Goal: Task Accomplishment & Management: Manage account settings

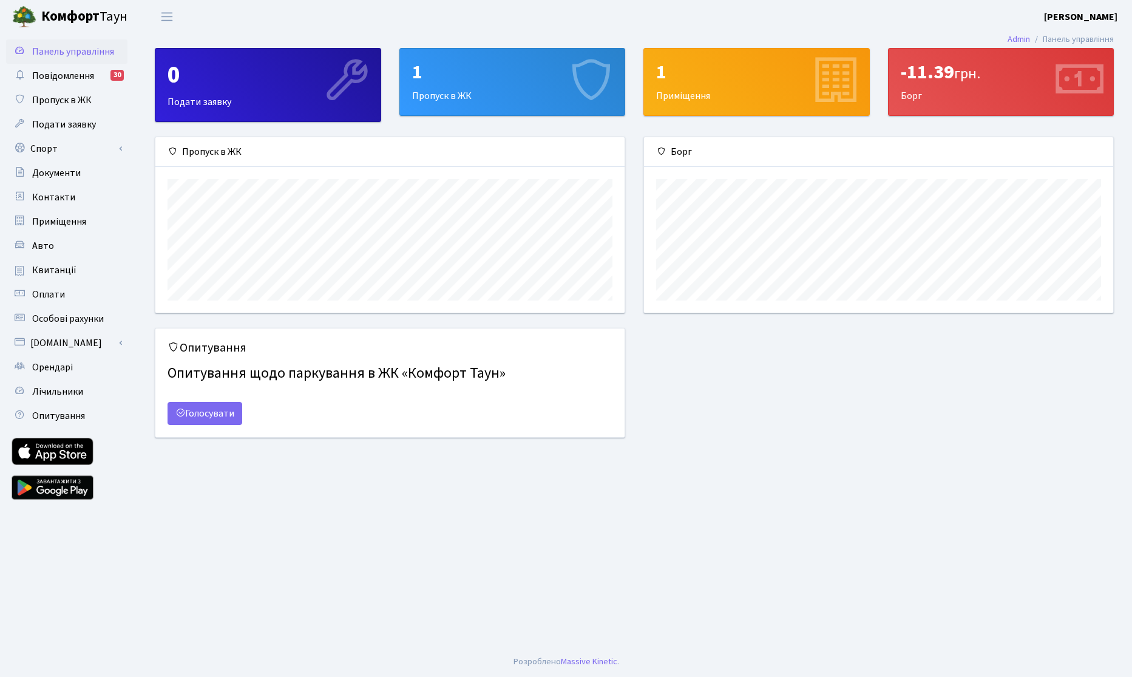
scroll to position [175, 469]
click at [62, 51] on span "Панель управління" at bounding box center [73, 51] width 82 height 13
click at [36, 187] on link "Контакти" at bounding box center [66, 197] width 121 height 24
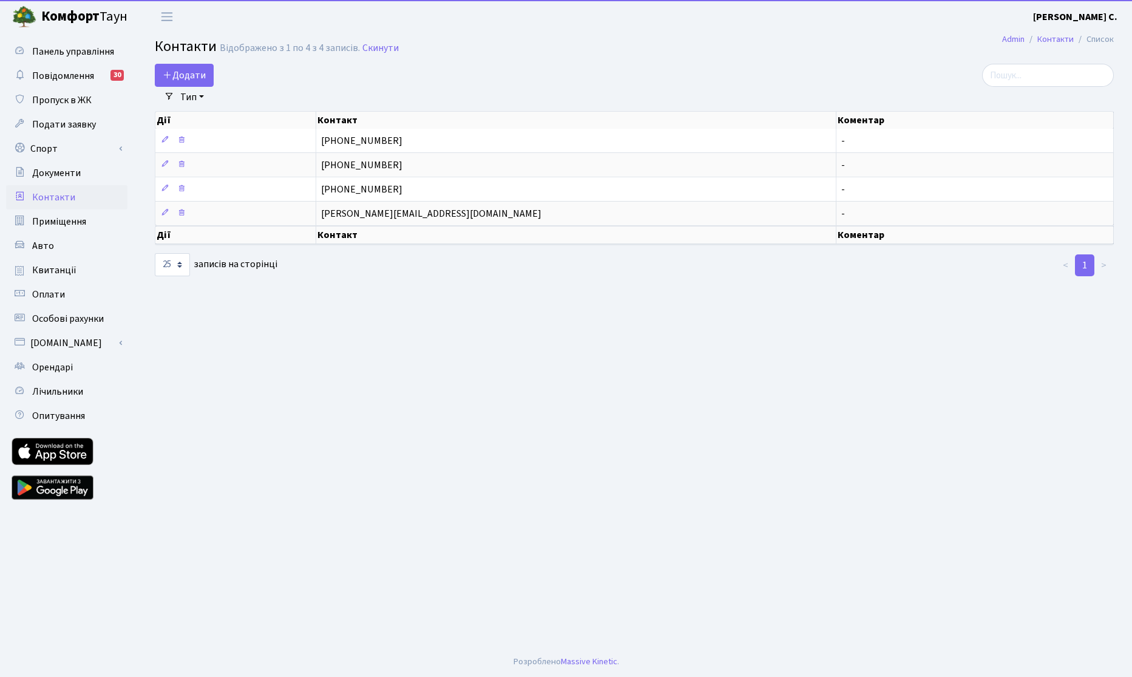
select select "25"
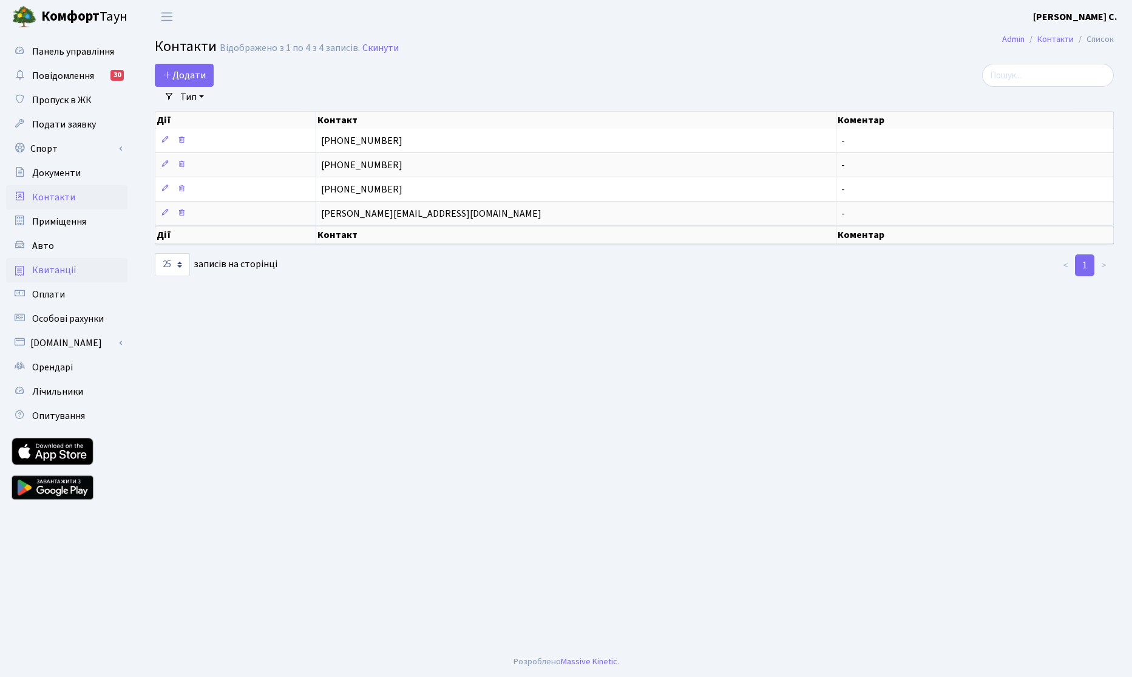
click at [51, 277] on span "Квитанції" at bounding box center [54, 269] width 44 height 13
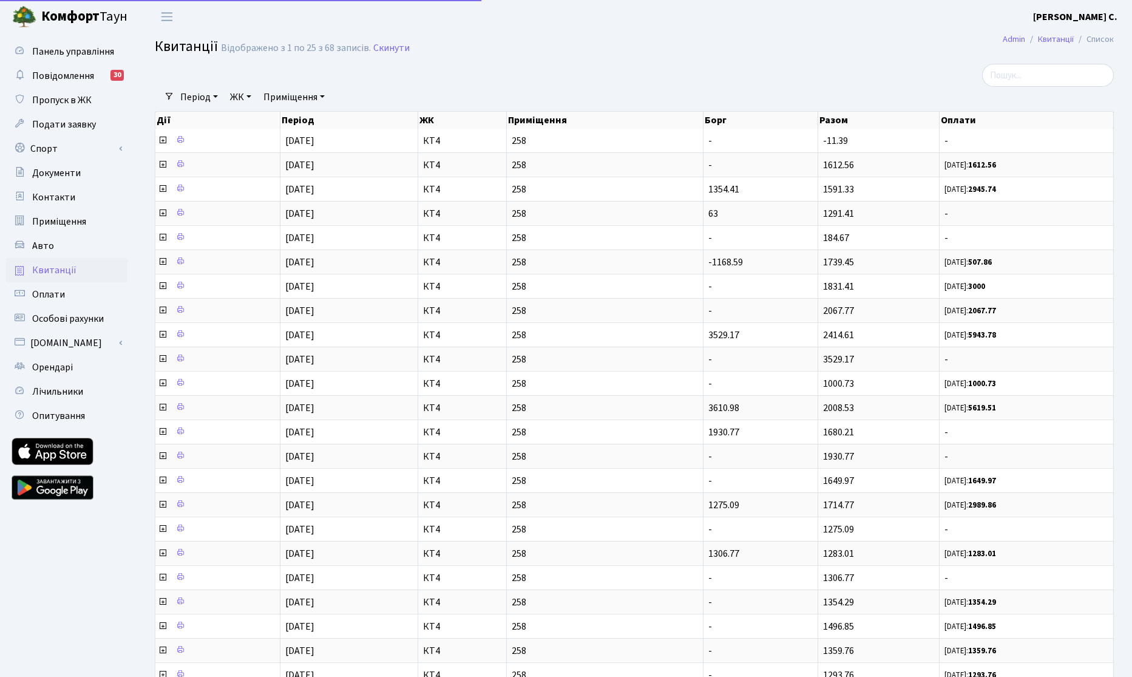
select select "25"
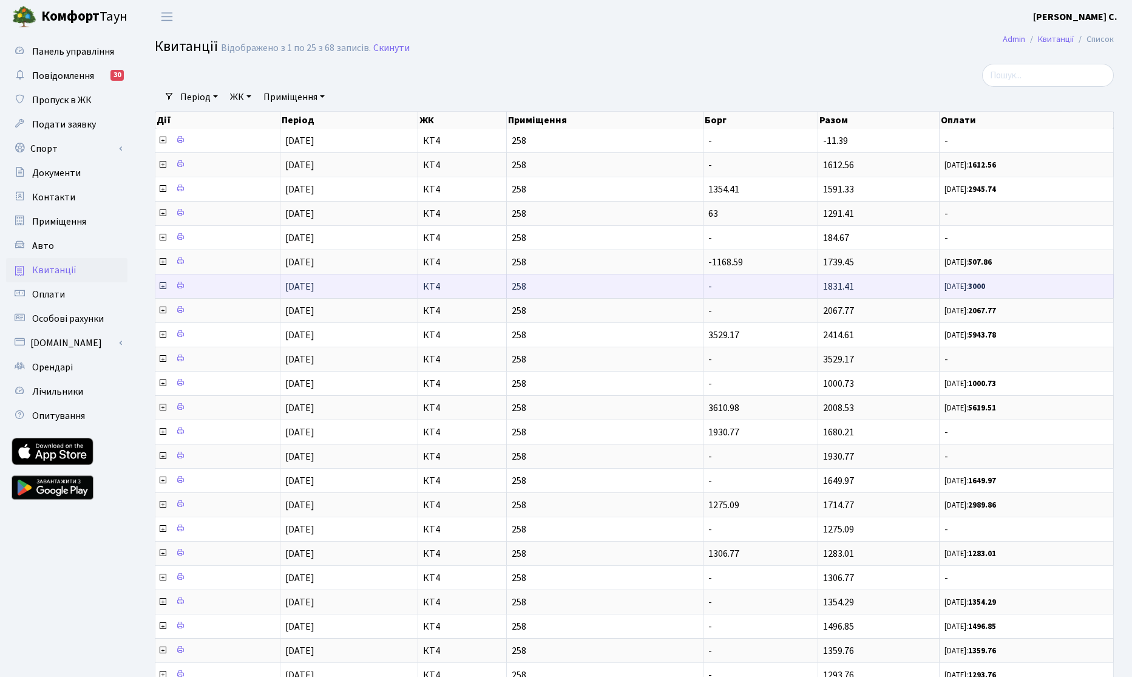
click at [161, 286] on icon at bounding box center [163, 286] width 10 height 10
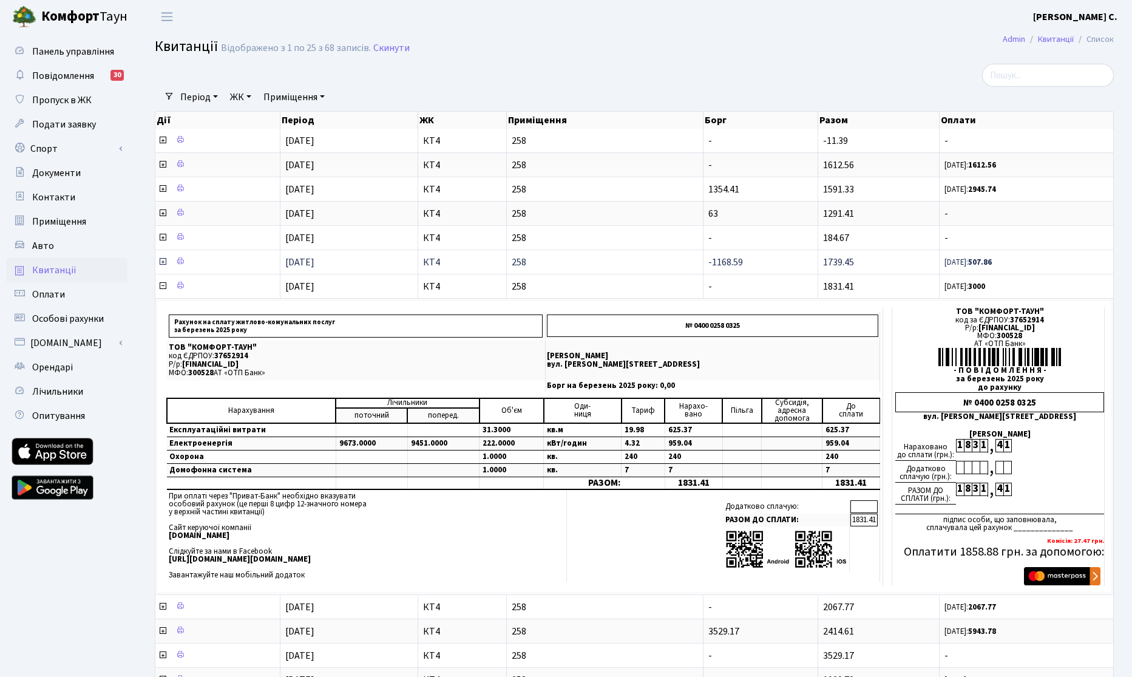
click at [163, 262] on icon at bounding box center [163, 262] width 10 height 10
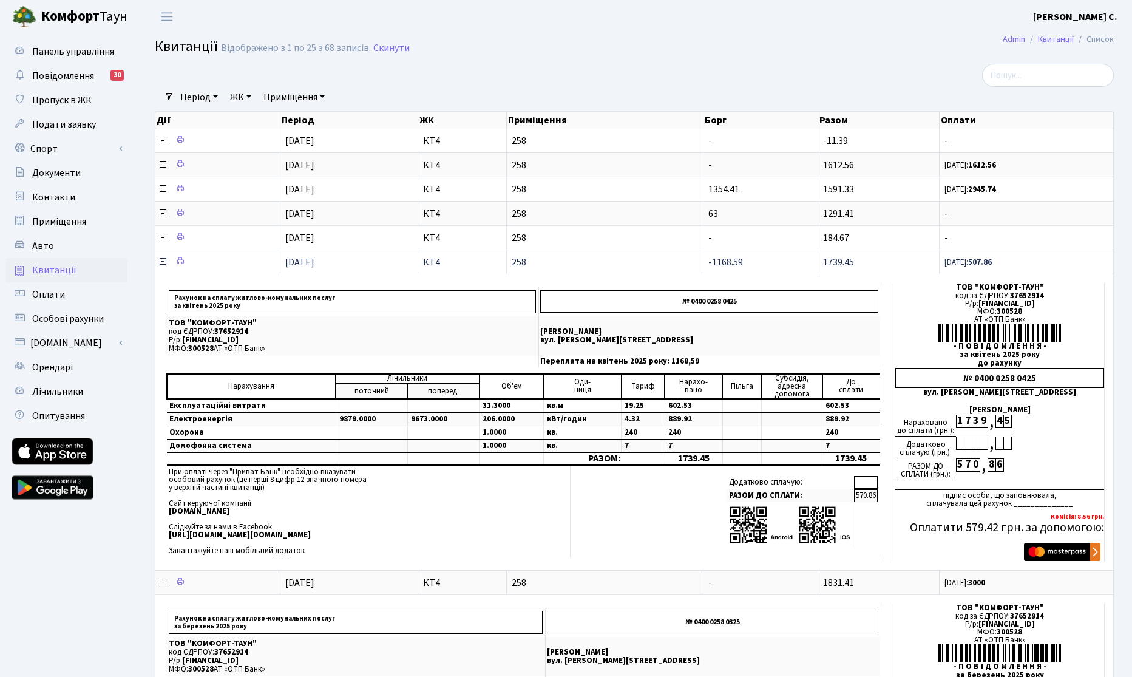
click at [160, 265] on icon at bounding box center [163, 262] width 10 height 10
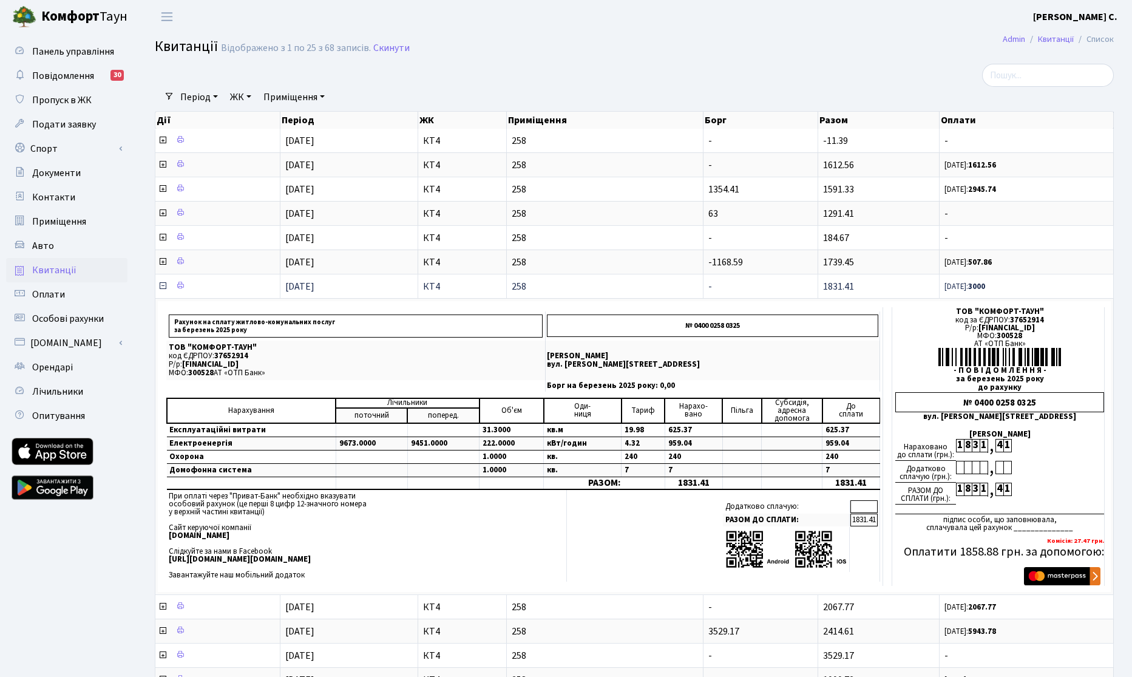
click at [160, 283] on icon at bounding box center [163, 286] width 10 height 10
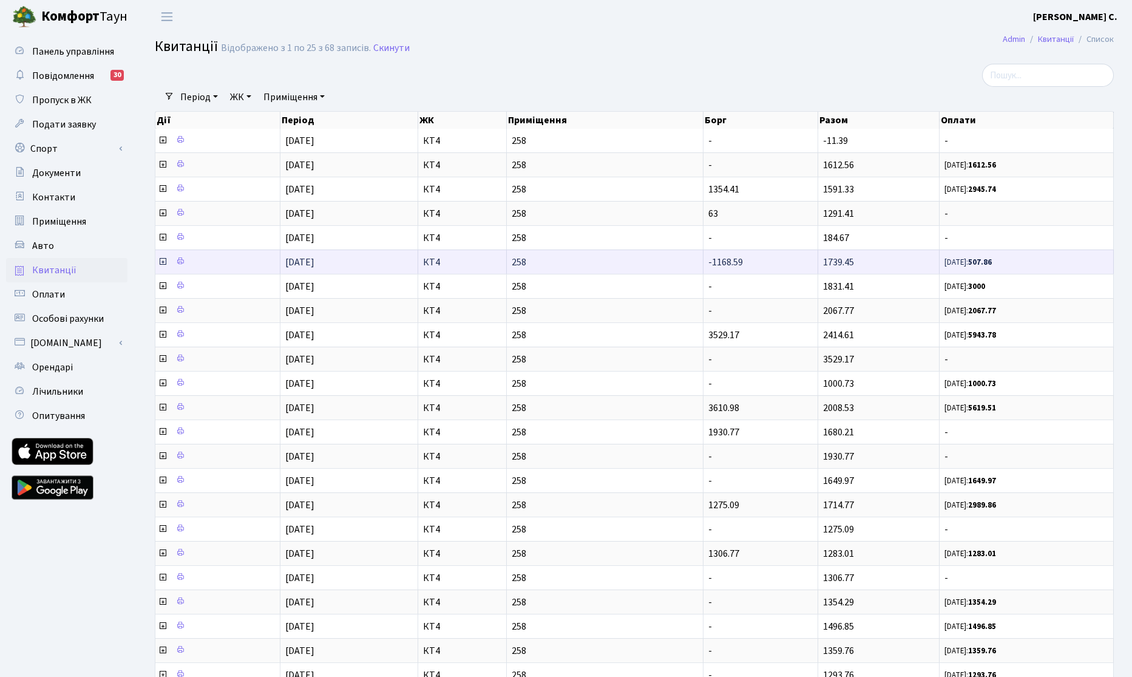
click at [161, 263] on icon at bounding box center [163, 262] width 10 height 10
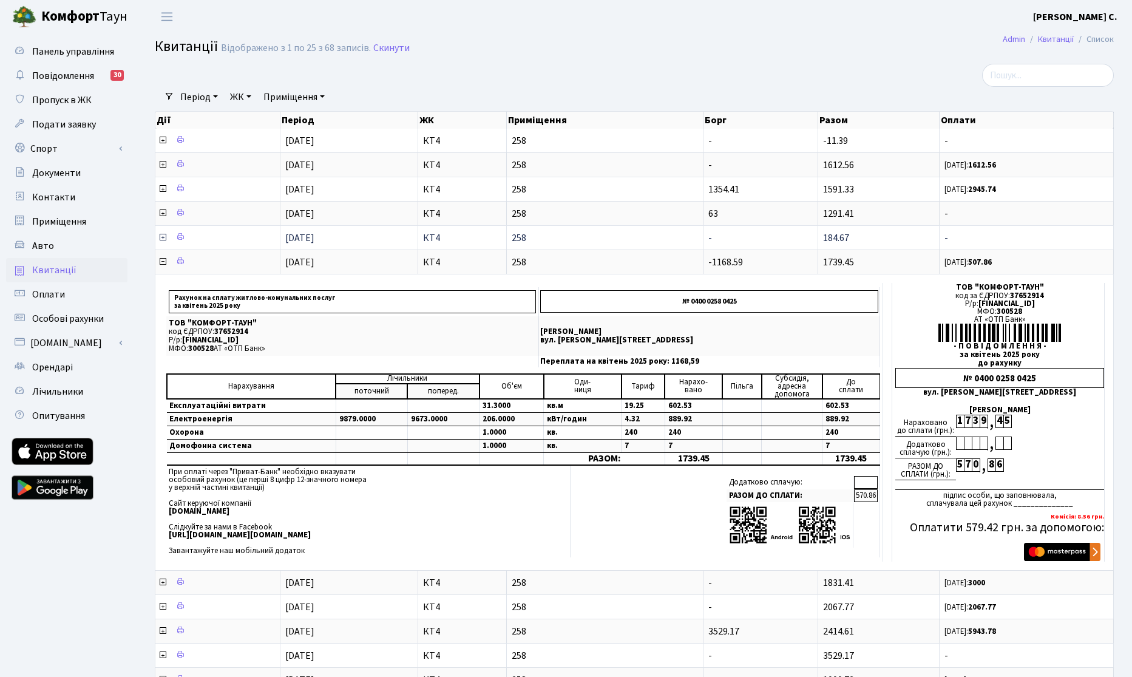
click at [164, 238] on icon at bounding box center [163, 237] width 10 height 10
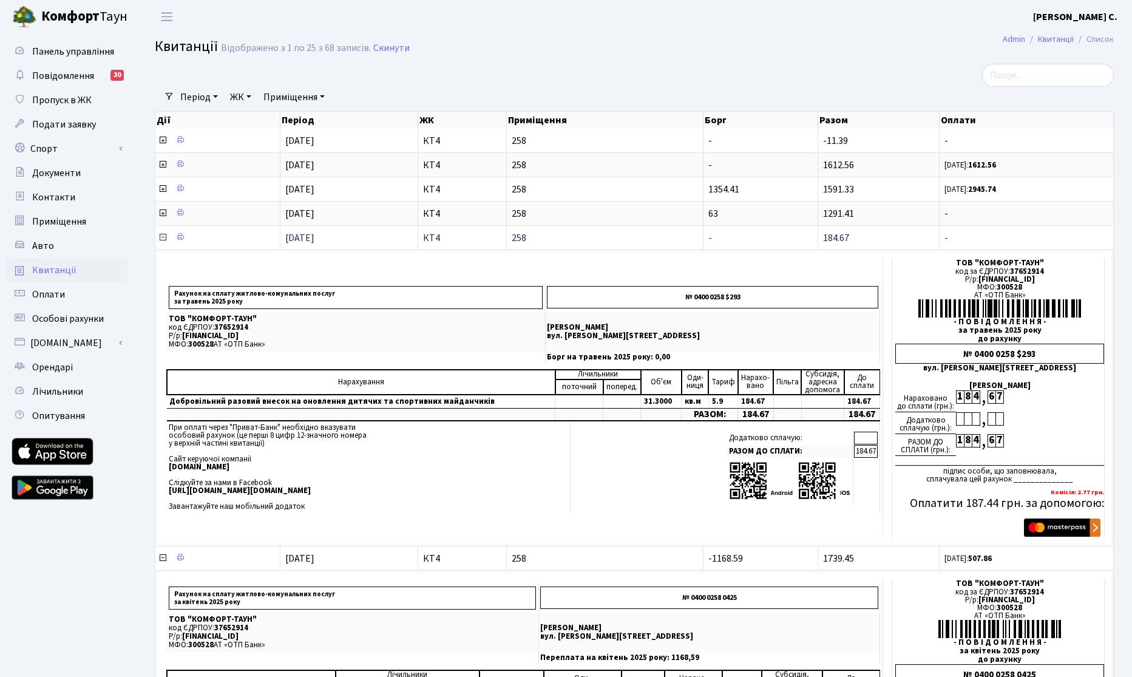
click at [163, 237] on icon at bounding box center [163, 237] width 10 height 10
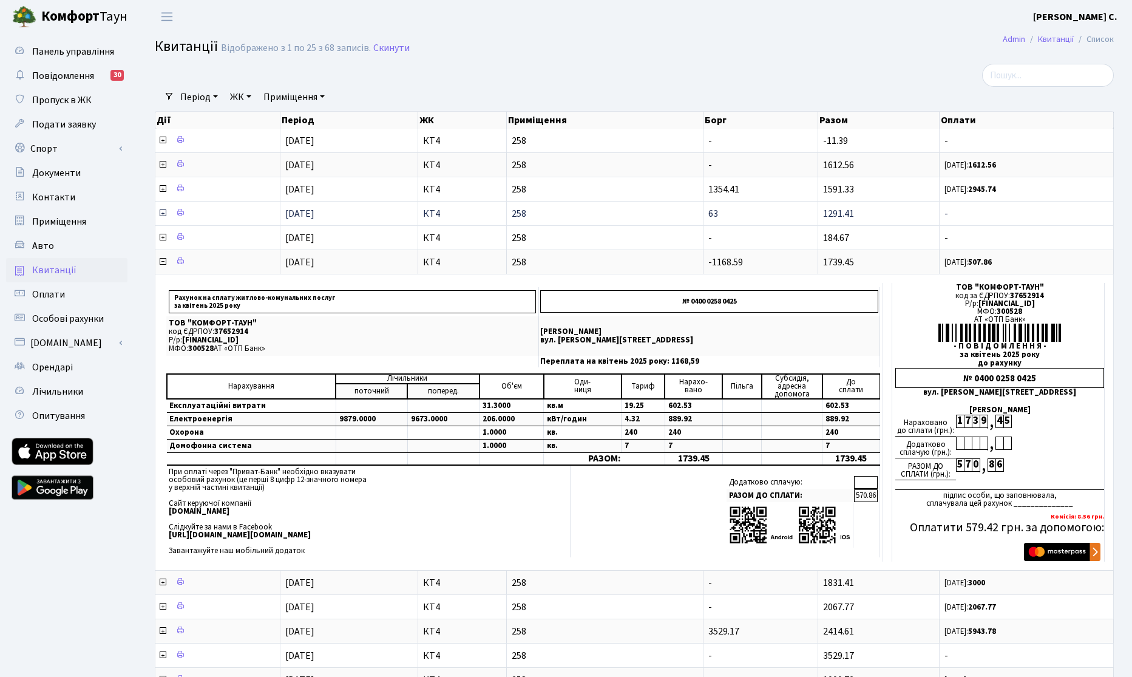
click at [164, 214] on icon at bounding box center [163, 213] width 10 height 10
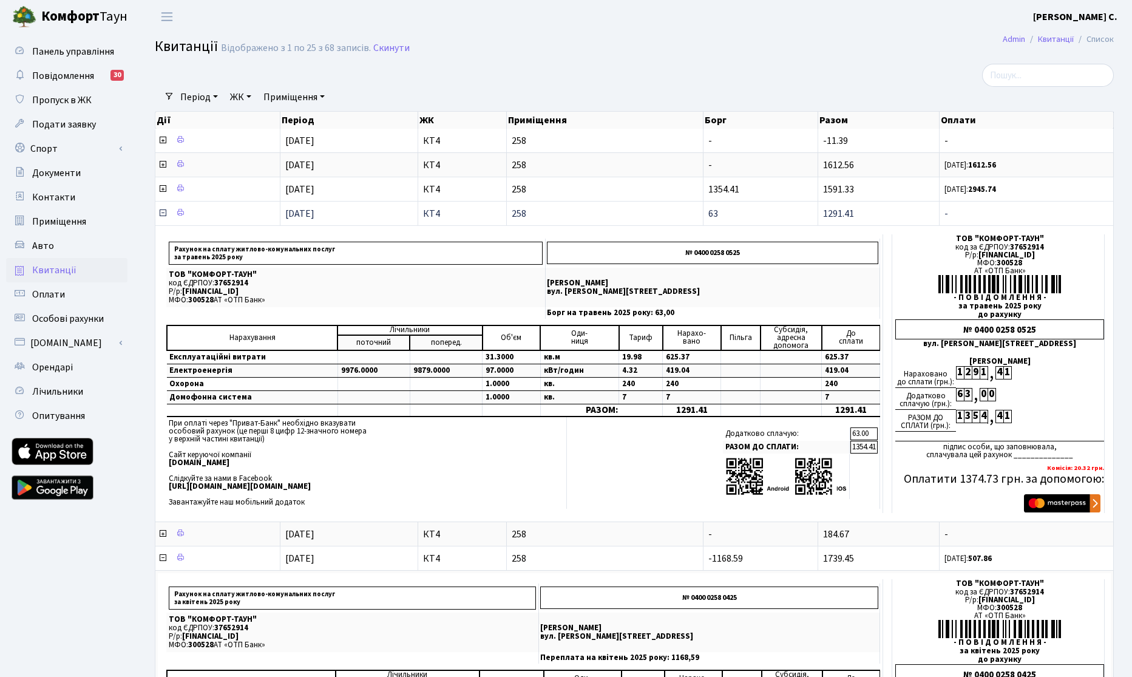
click at [164, 214] on icon at bounding box center [163, 213] width 10 height 10
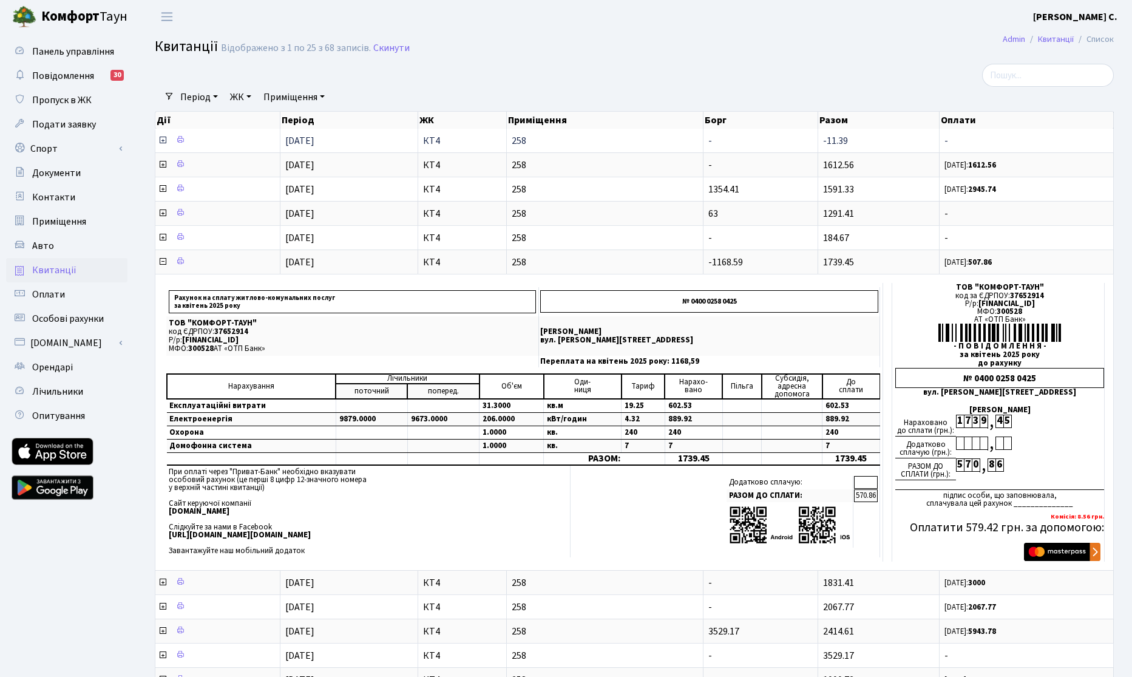
click at [166, 142] on icon at bounding box center [163, 140] width 10 height 10
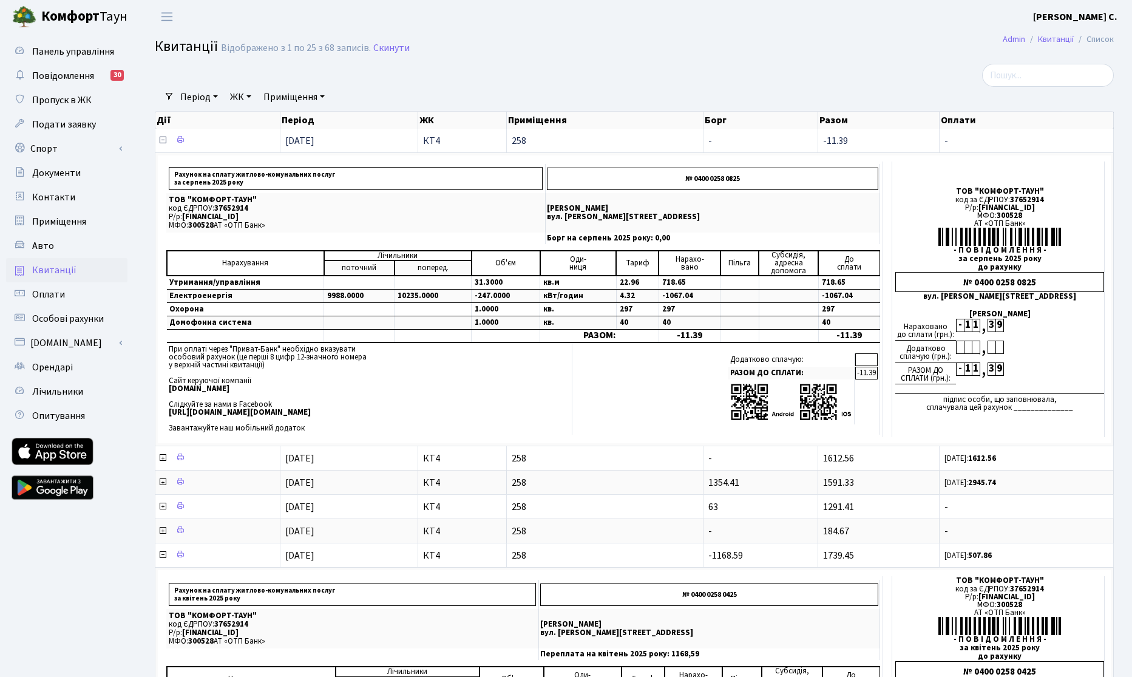
click at [164, 140] on icon at bounding box center [163, 140] width 10 height 10
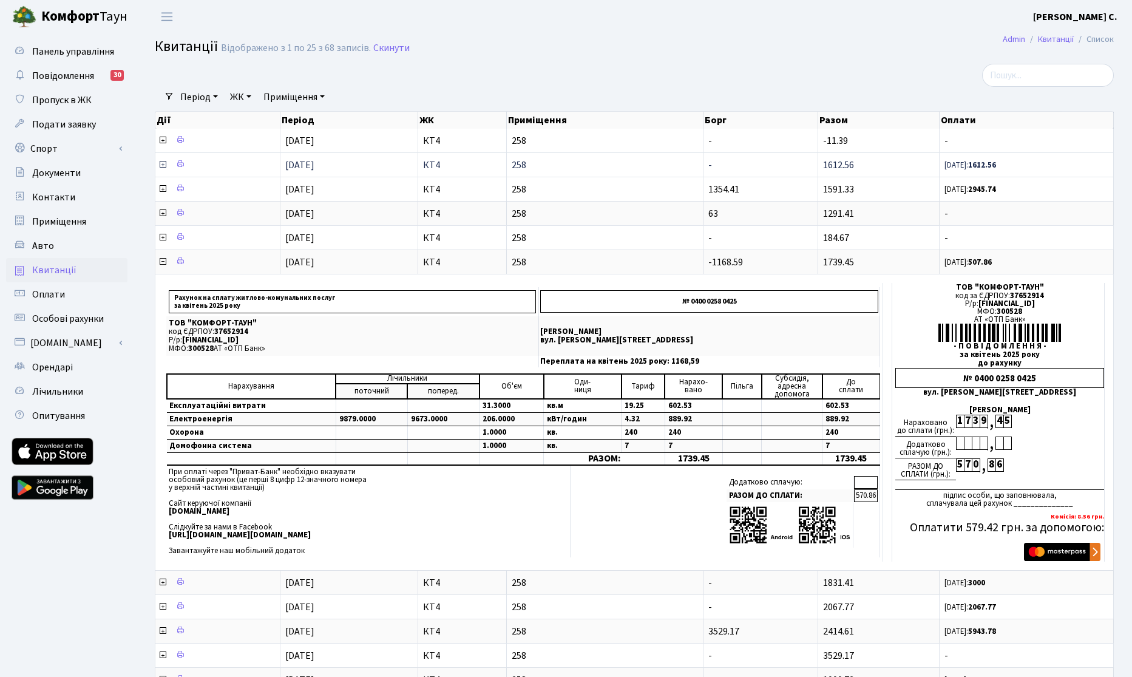
click at [160, 166] on icon at bounding box center [163, 165] width 10 height 10
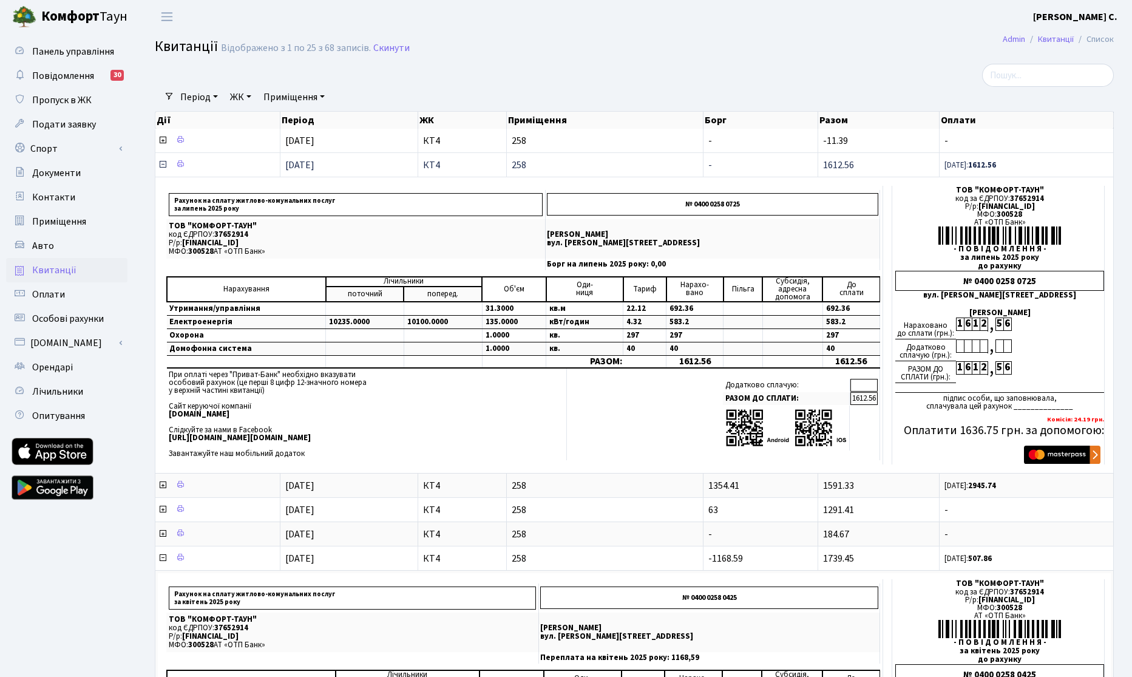
click at [160, 166] on icon at bounding box center [163, 165] width 10 height 10
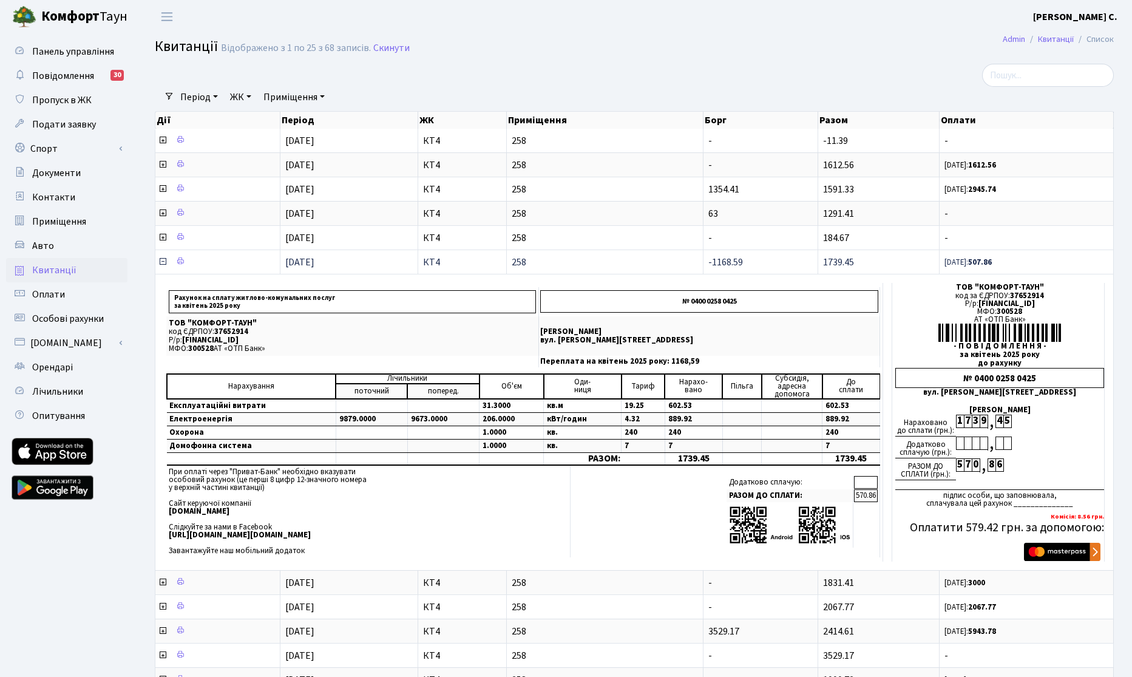
click at [164, 262] on icon at bounding box center [163, 262] width 10 height 10
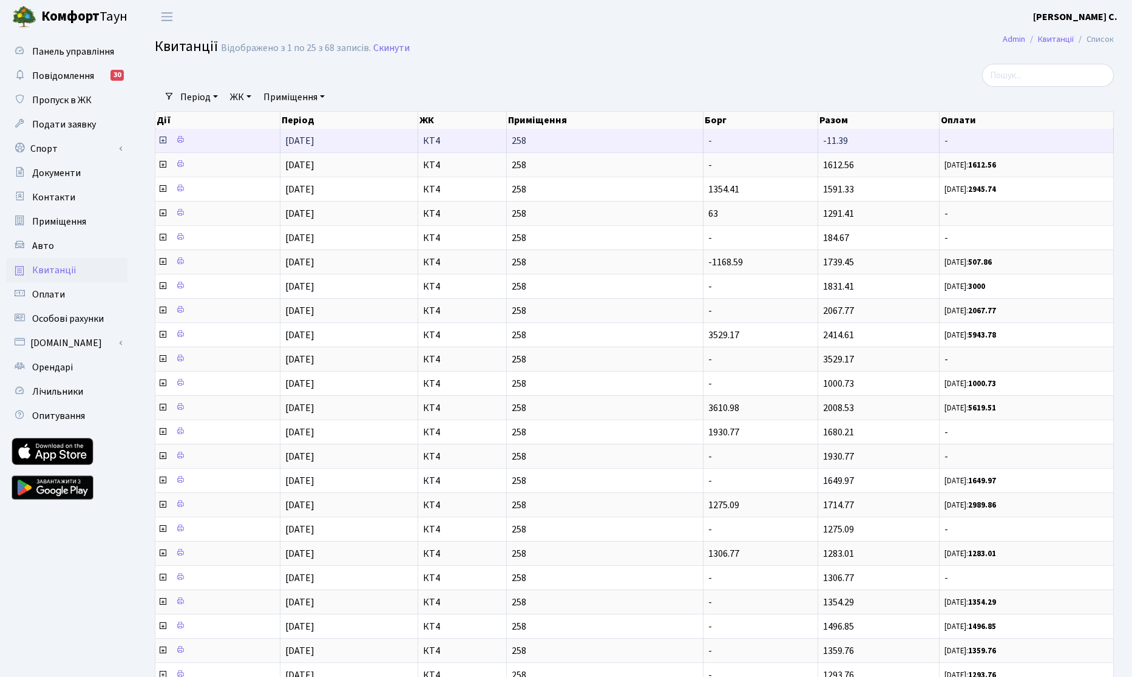
click at [161, 141] on icon at bounding box center [163, 140] width 10 height 10
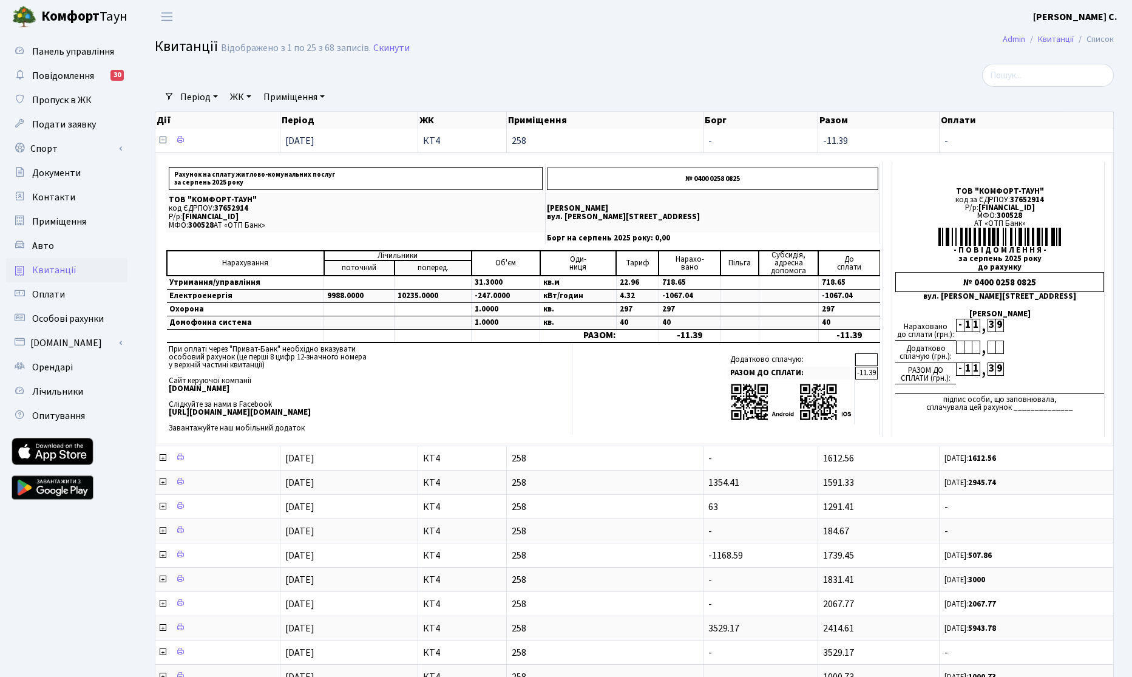
click at [161, 141] on icon at bounding box center [163, 140] width 10 height 10
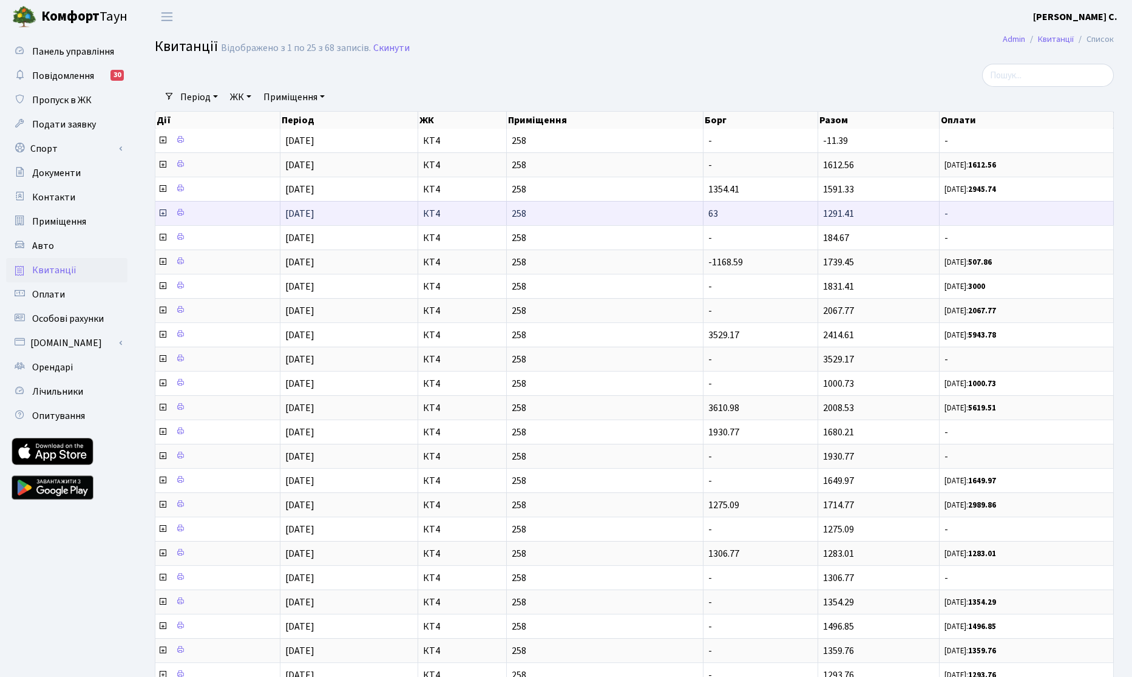
click at [163, 213] on icon at bounding box center [163, 213] width 10 height 10
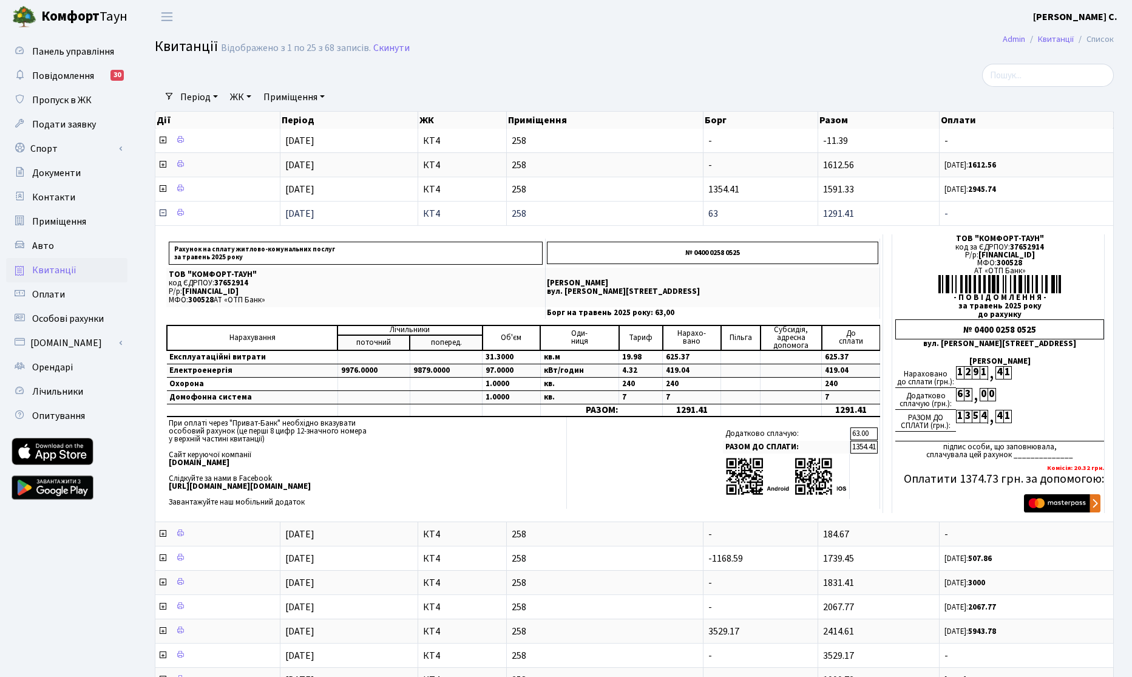
click at [862, 217] on td "1291.41" at bounding box center [878, 213] width 121 height 24
click at [164, 215] on icon at bounding box center [163, 213] width 10 height 10
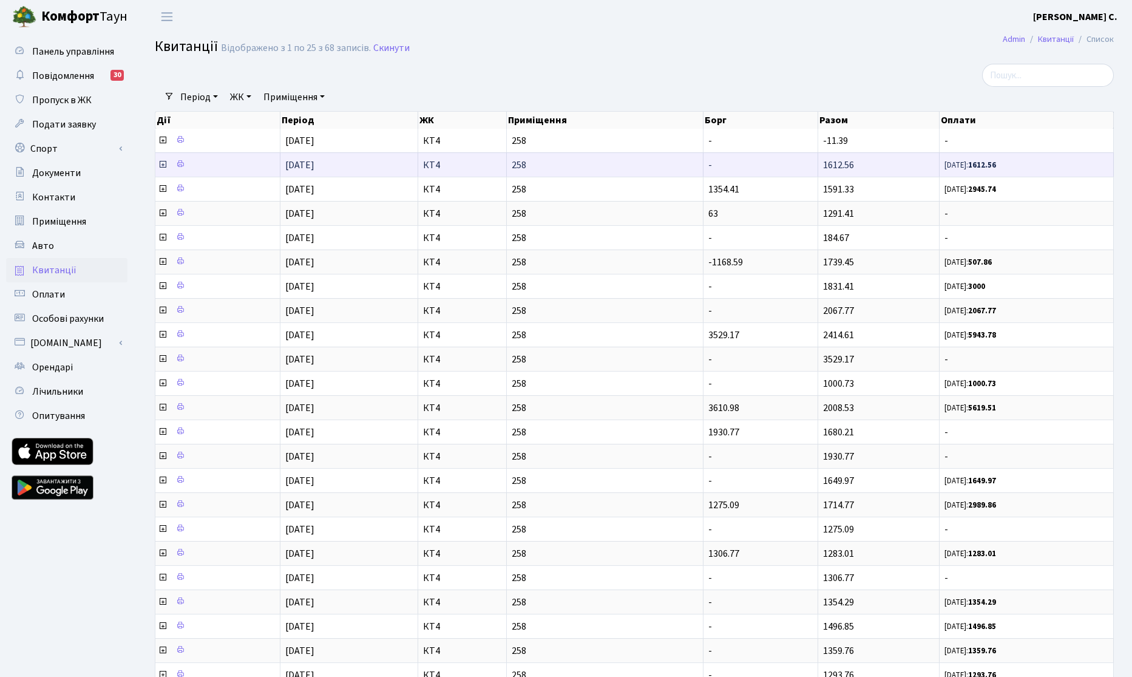
click at [159, 164] on icon at bounding box center [163, 165] width 10 height 10
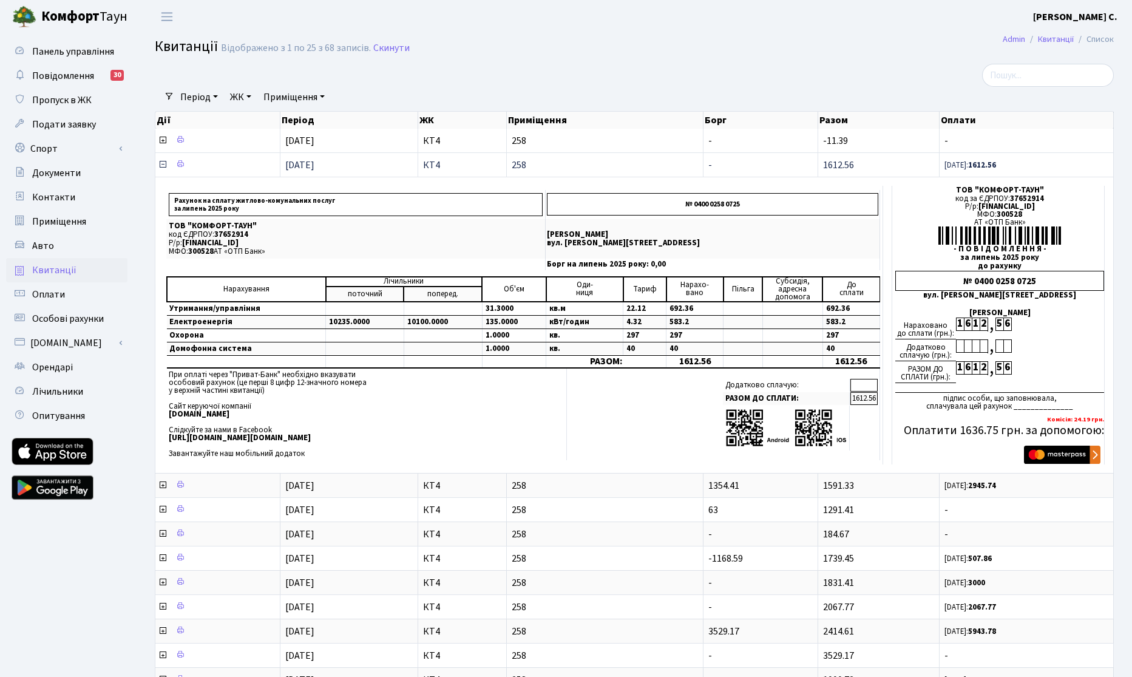
click at [164, 168] on icon at bounding box center [163, 165] width 10 height 10
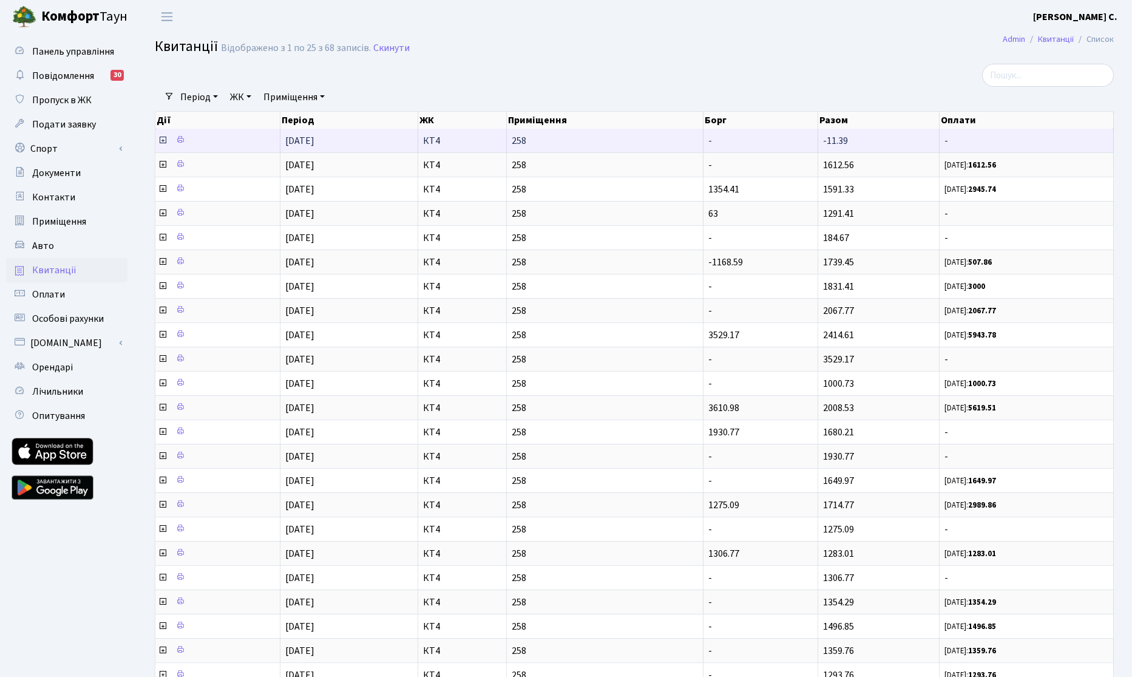
click at [166, 140] on icon at bounding box center [163, 140] width 10 height 10
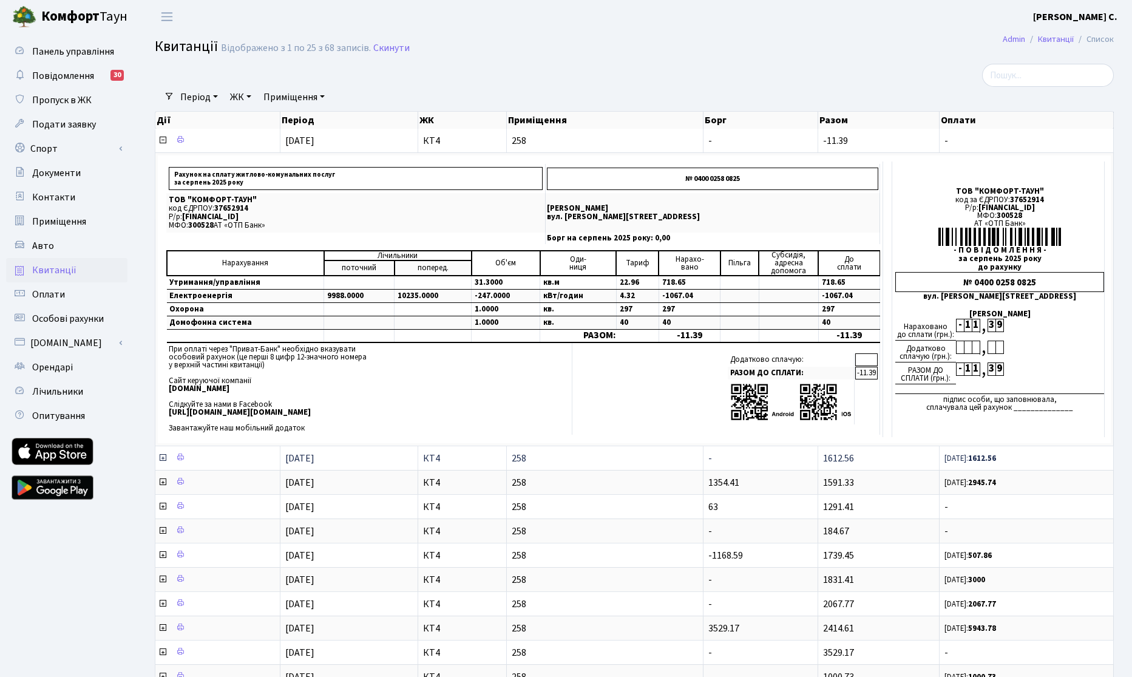
click at [158, 455] on icon at bounding box center [163, 458] width 10 height 10
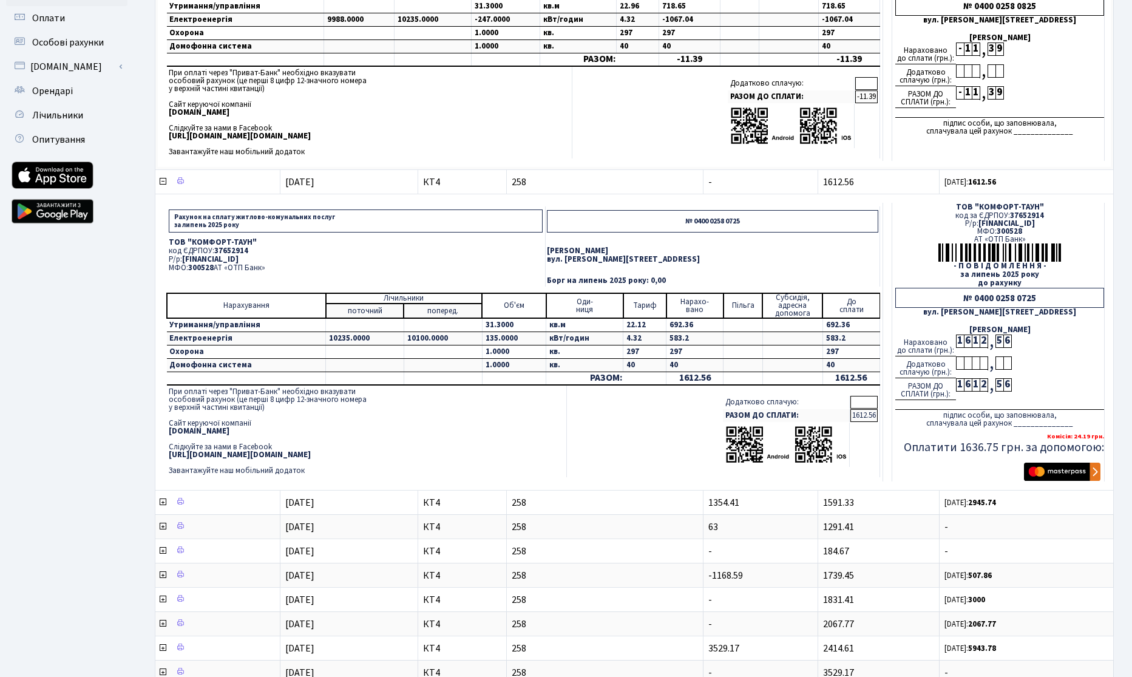
scroll to position [277, 0]
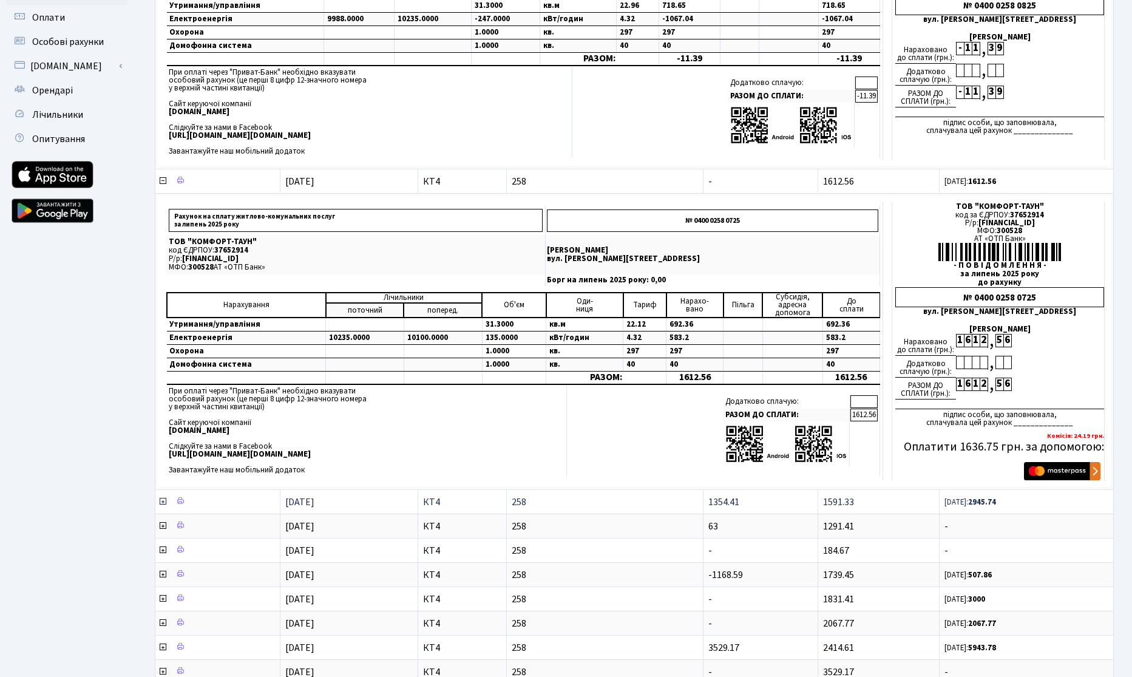
click at [165, 503] on icon at bounding box center [163, 501] width 10 height 10
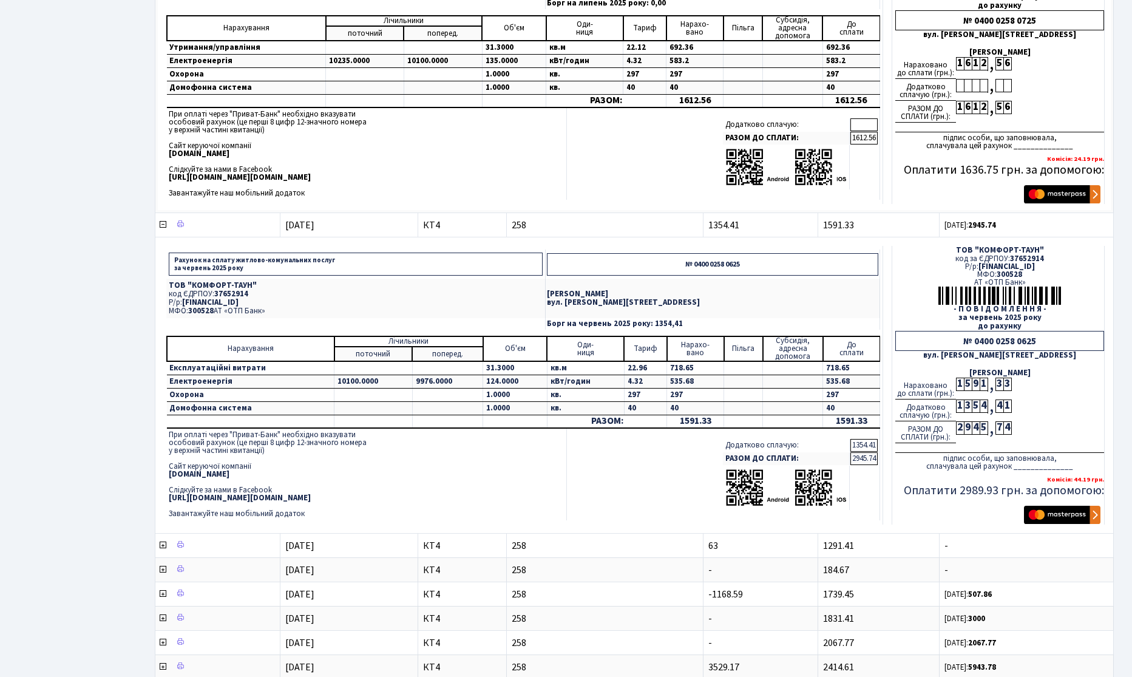
scroll to position [415, 0]
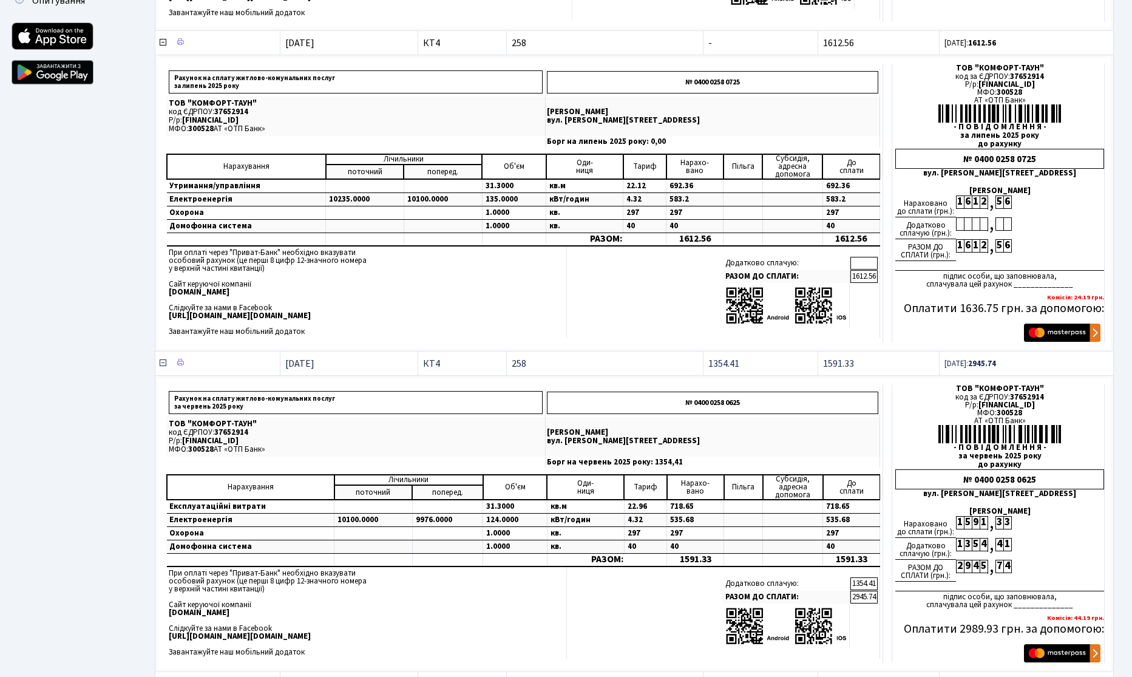
click at [163, 365] on icon at bounding box center [163, 363] width 10 height 10
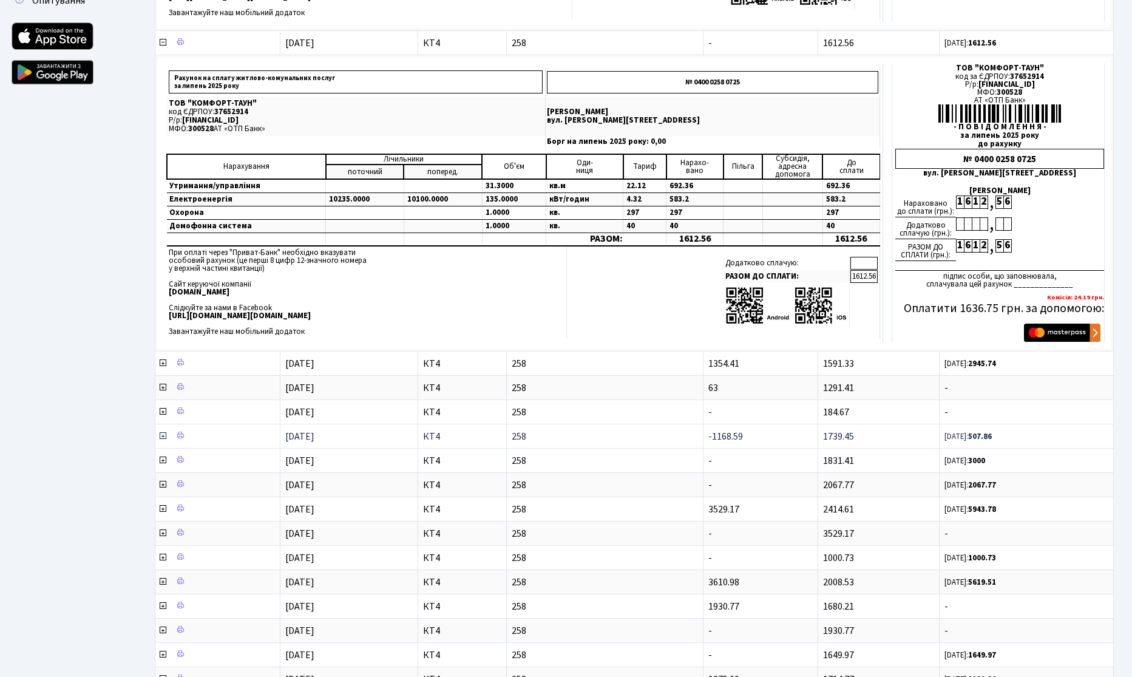
scroll to position [138, 0]
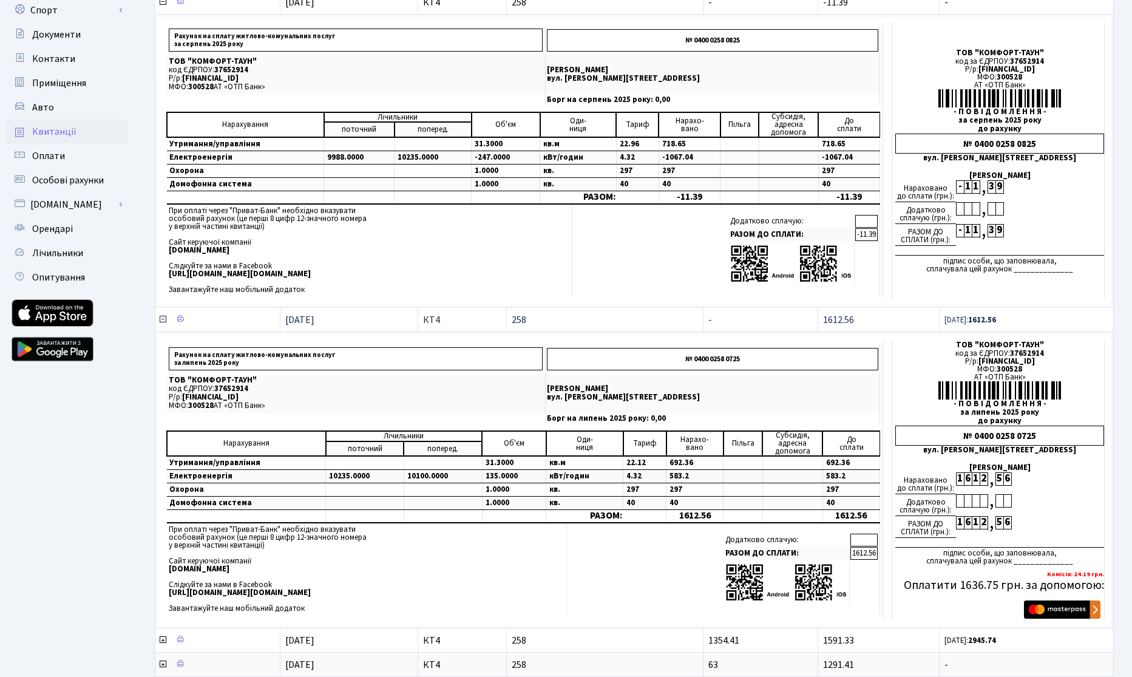
click at [161, 321] on icon at bounding box center [163, 319] width 10 height 10
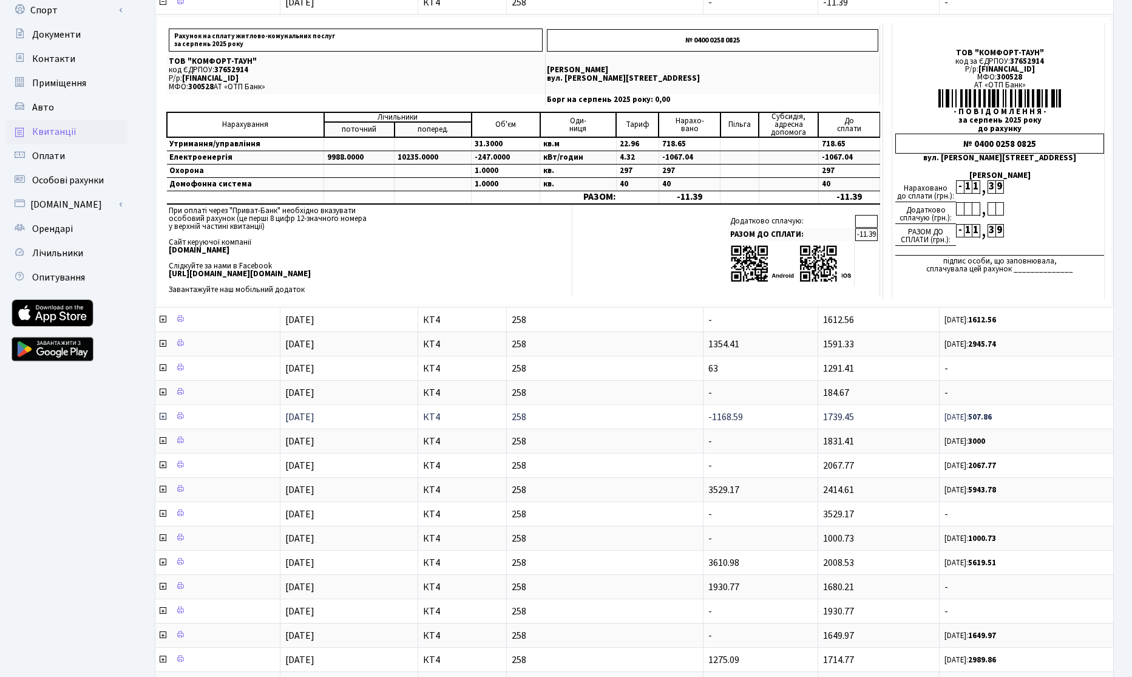
scroll to position [0, 0]
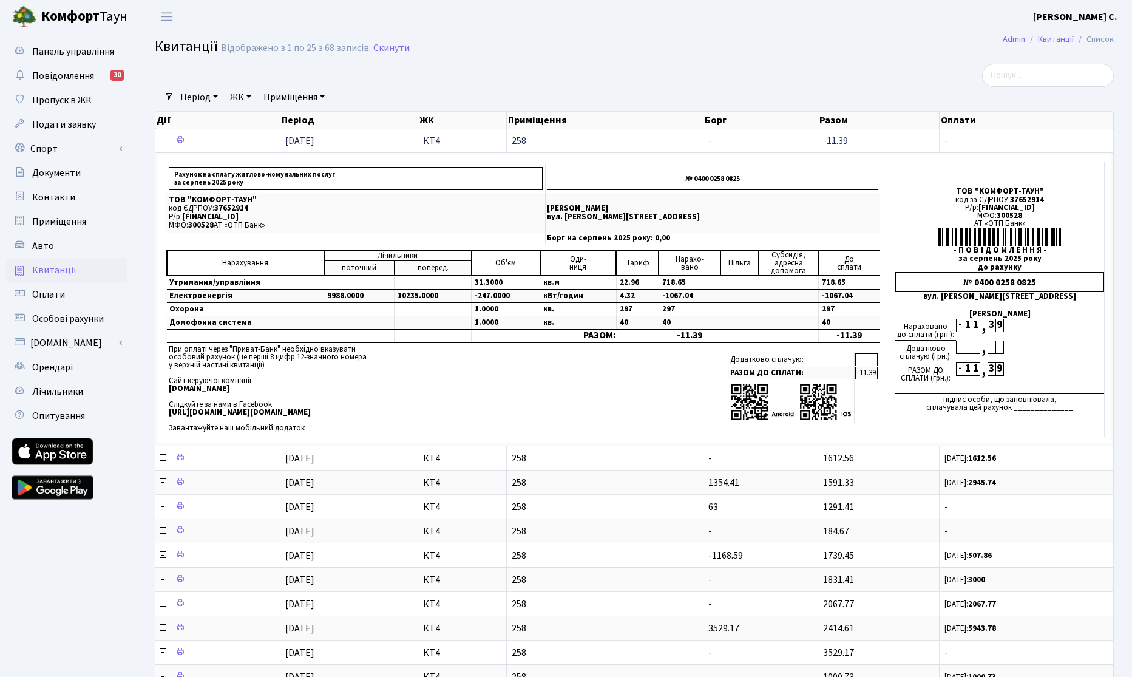
click at [164, 140] on icon at bounding box center [163, 140] width 10 height 10
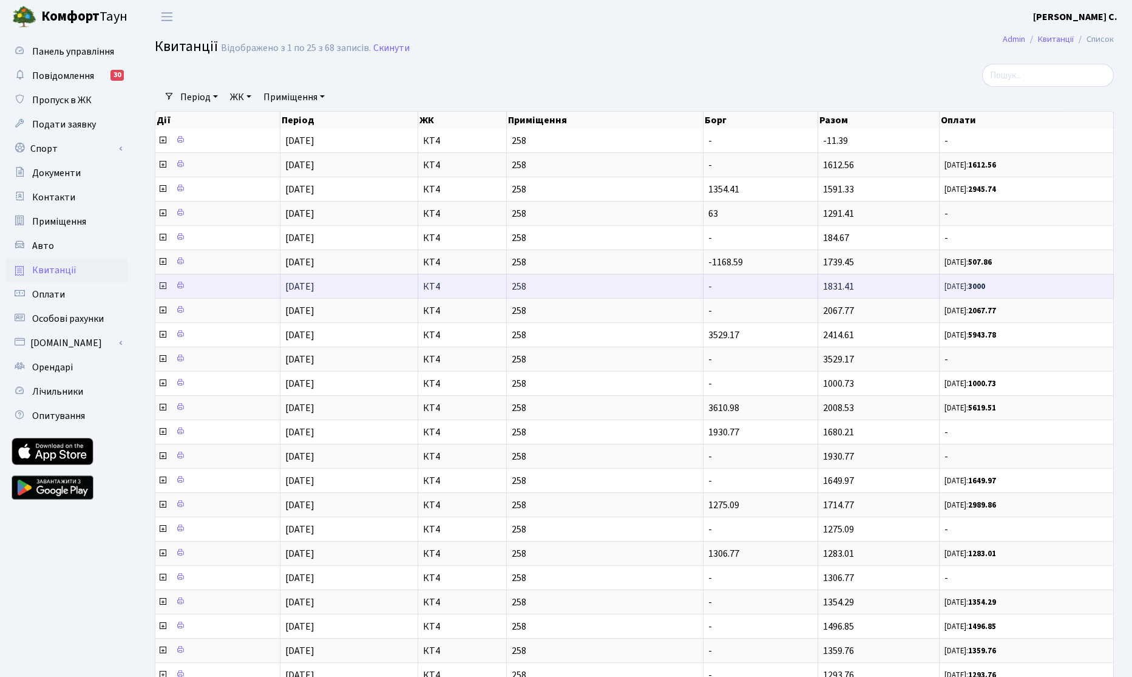
click at [164, 289] on icon at bounding box center [163, 286] width 10 height 10
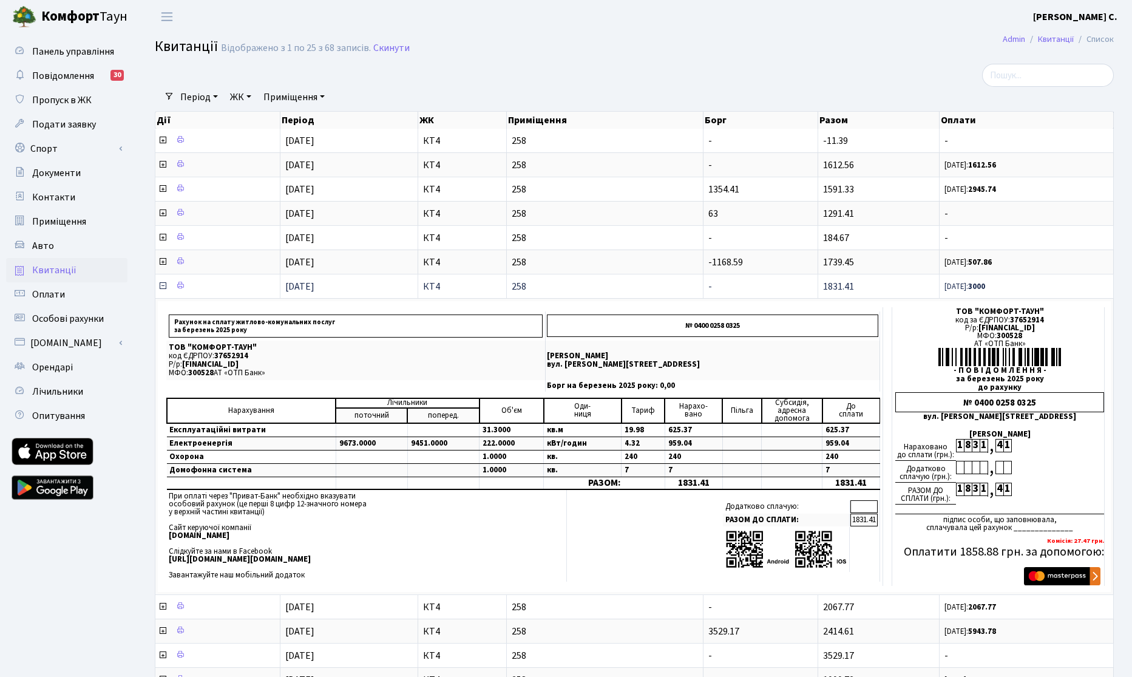
click at [161, 286] on icon at bounding box center [163, 286] width 10 height 10
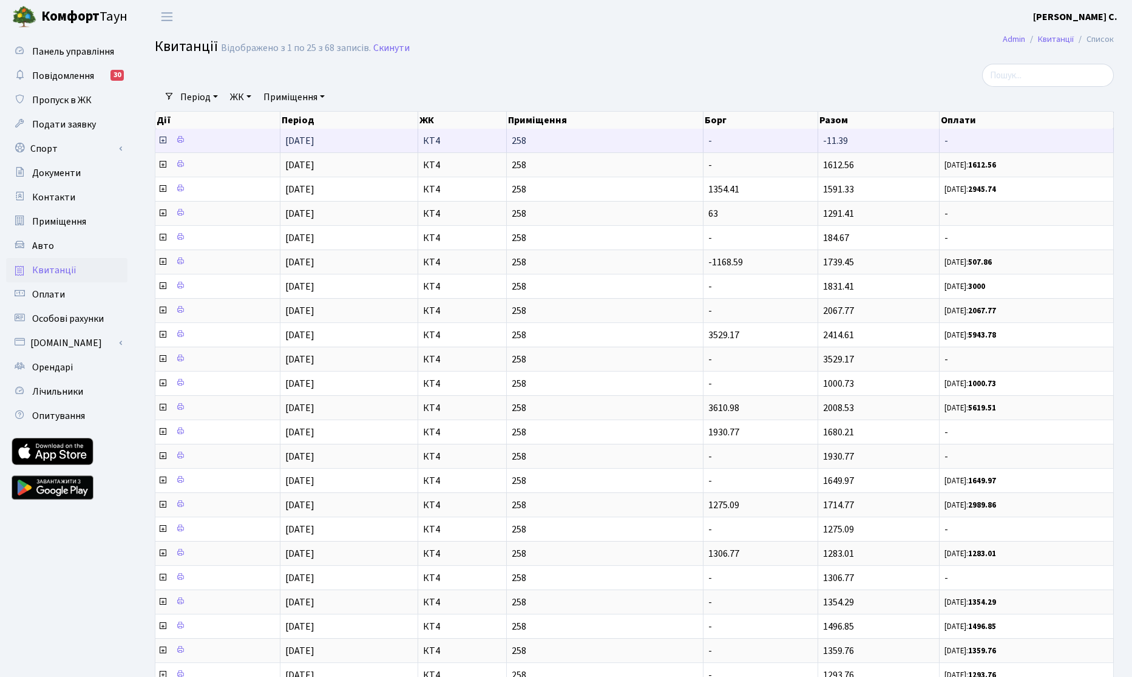
click at [165, 137] on icon at bounding box center [163, 140] width 10 height 10
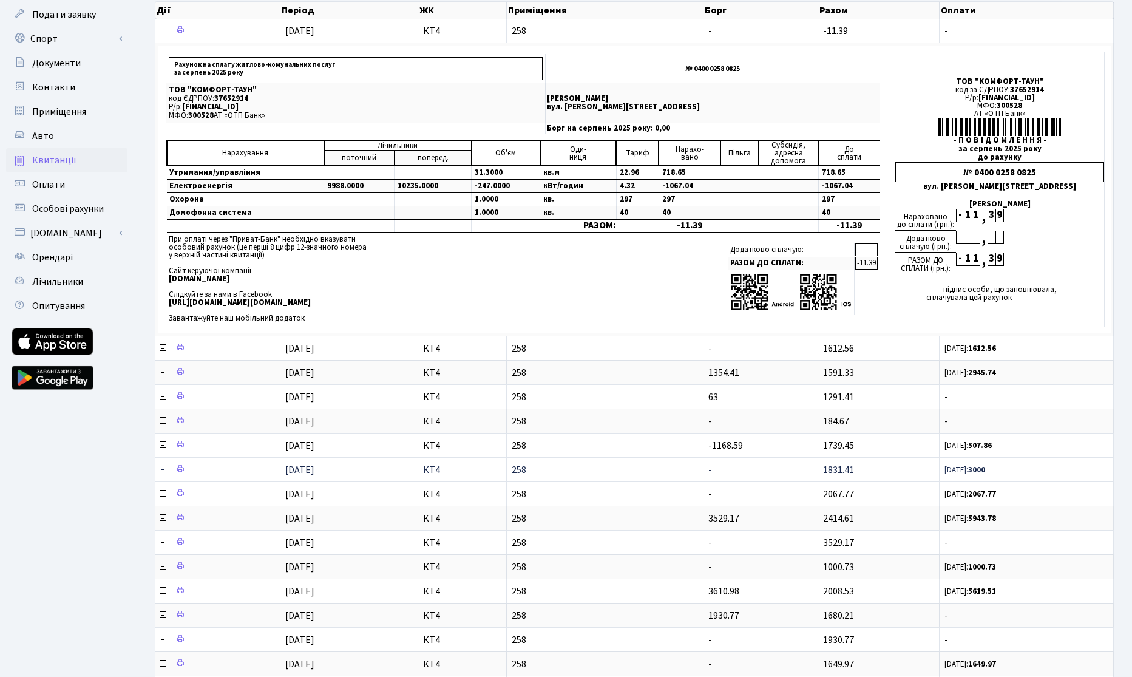
scroll to position [138, 0]
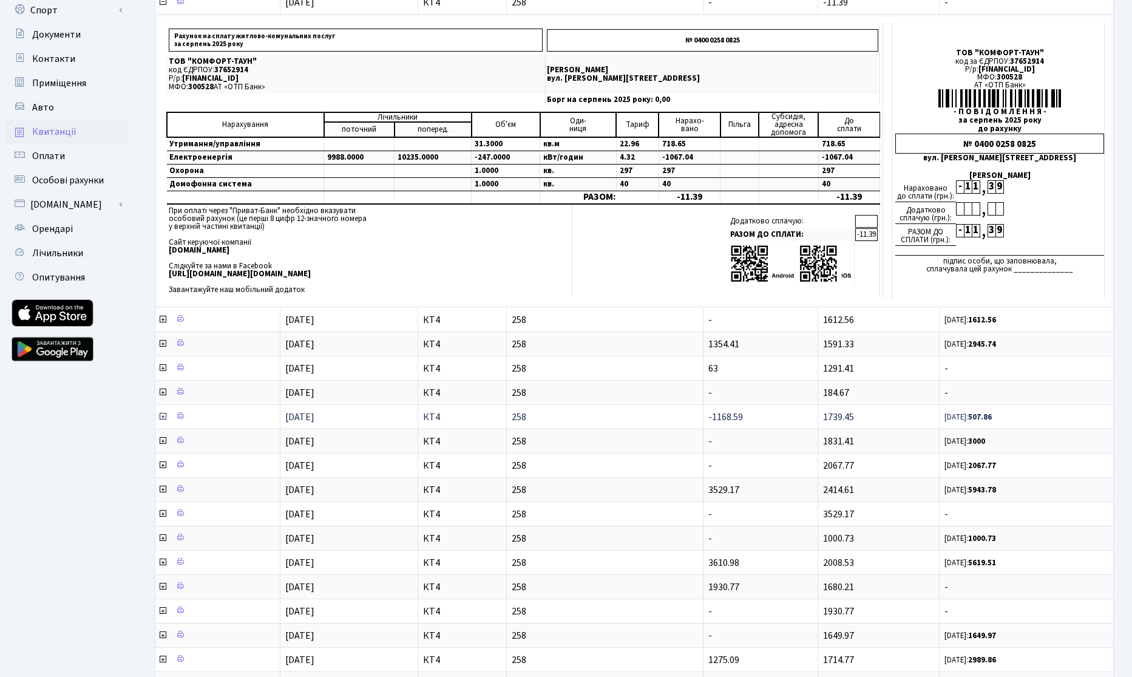
click at [164, 416] on icon at bounding box center [163, 416] width 10 height 10
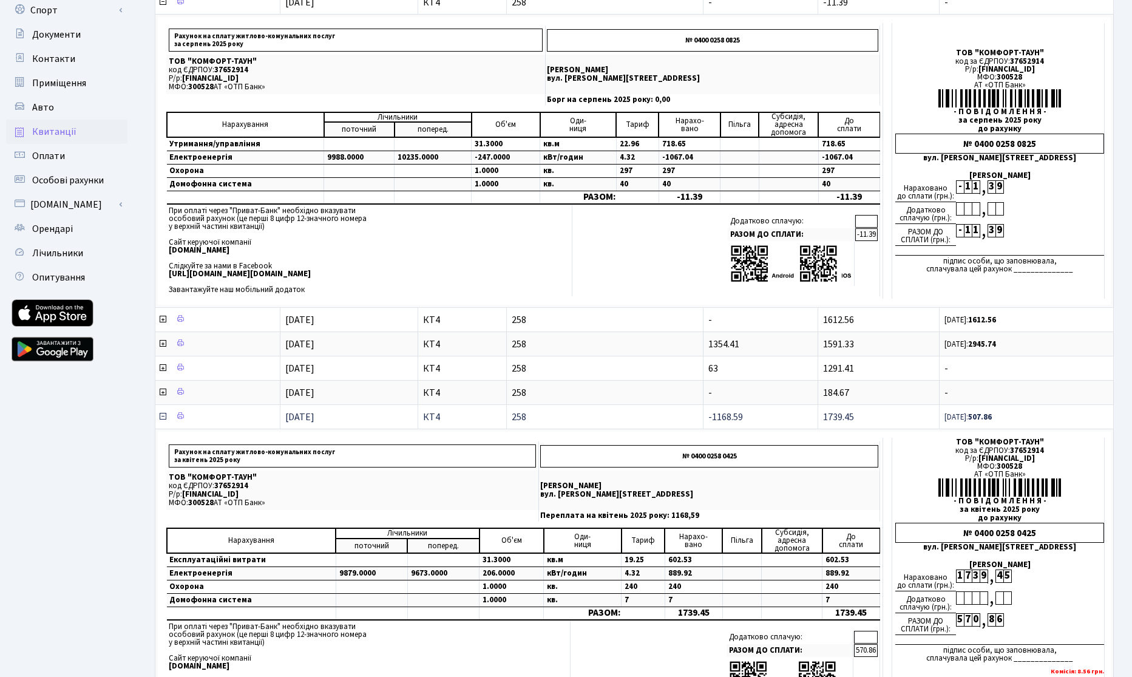
click at [158, 416] on icon at bounding box center [163, 416] width 10 height 10
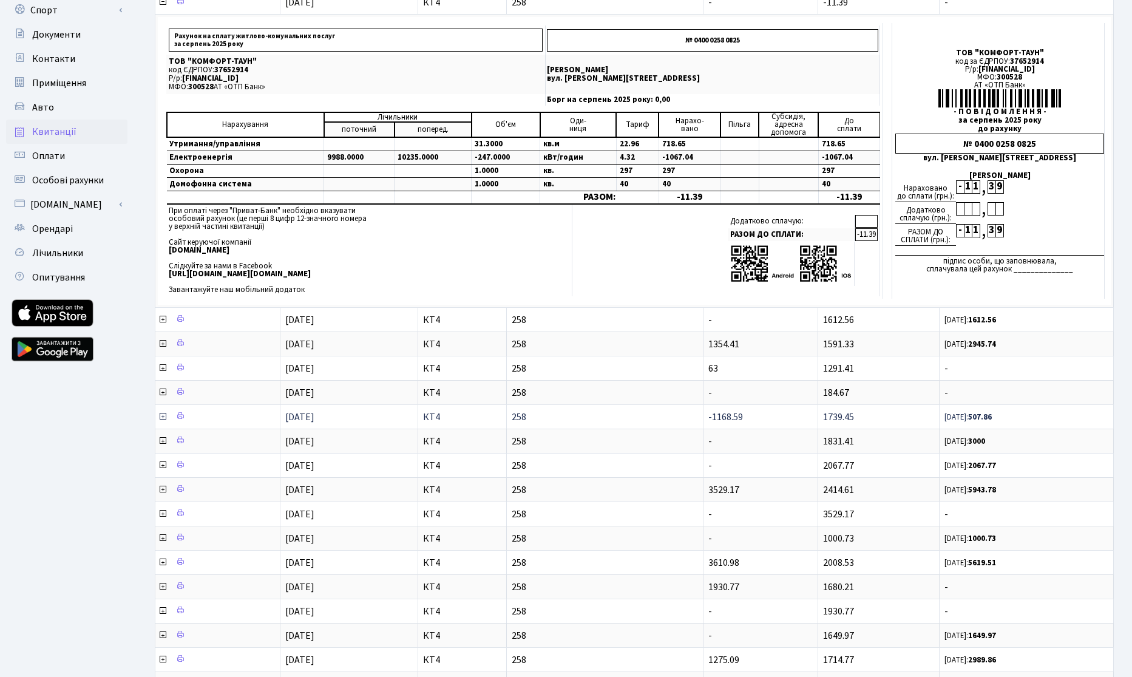
scroll to position [69, 0]
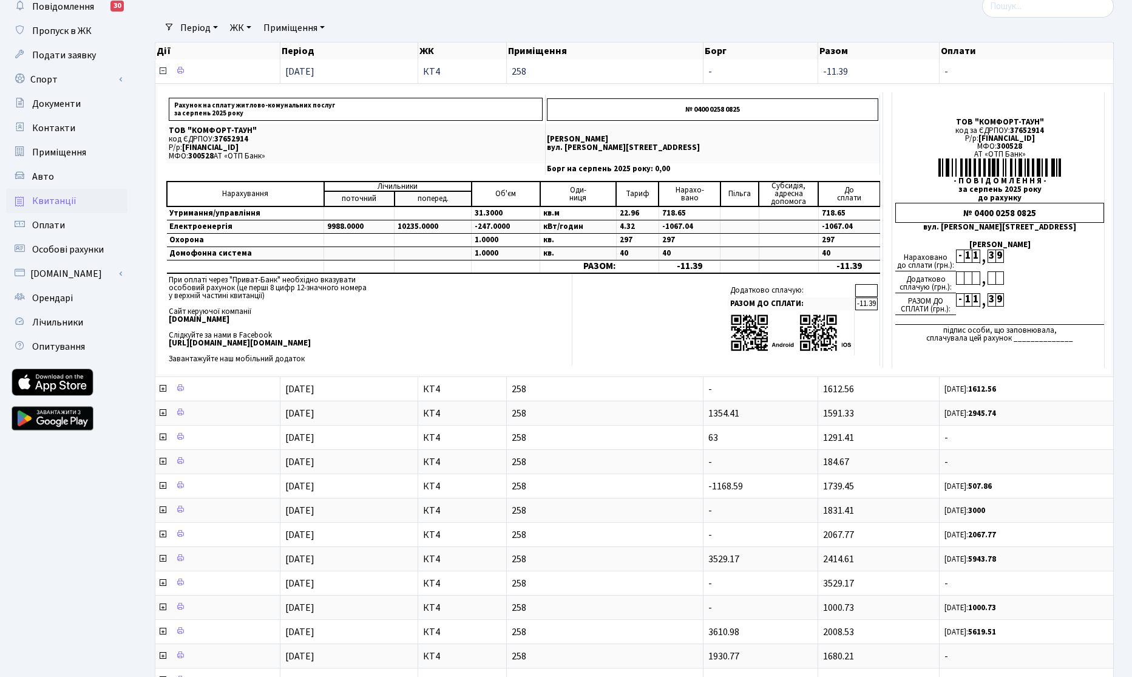
click at [160, 71] on icon at bounding box center [163, 71] width 10 height 10
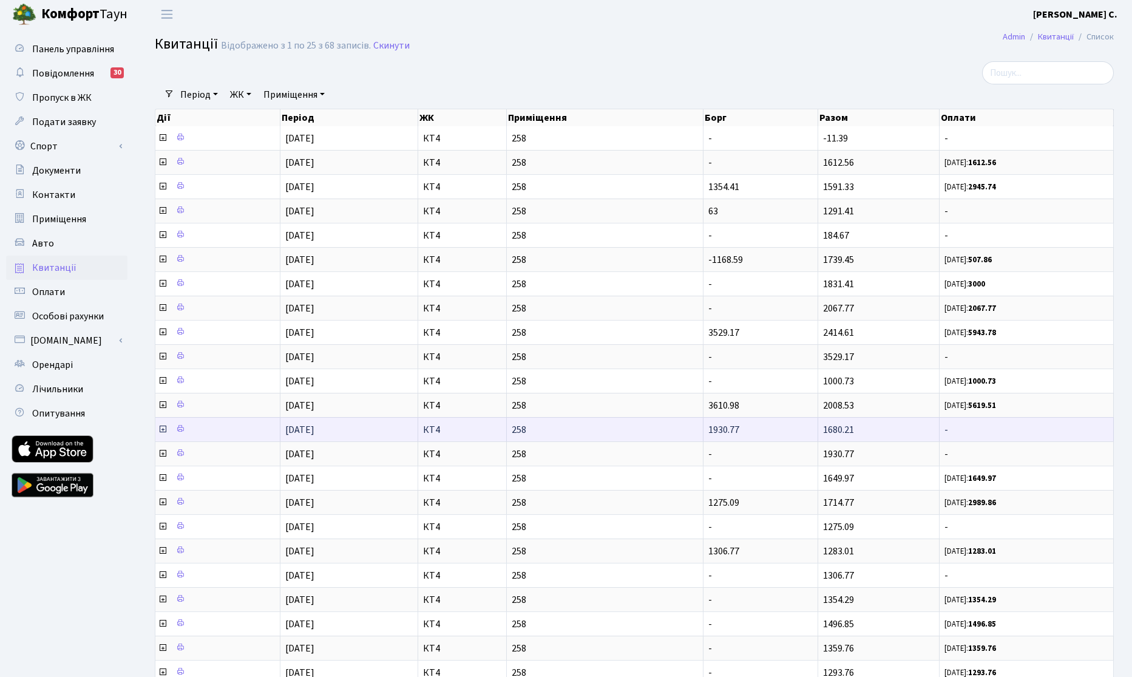
scroll to position [0, 0]
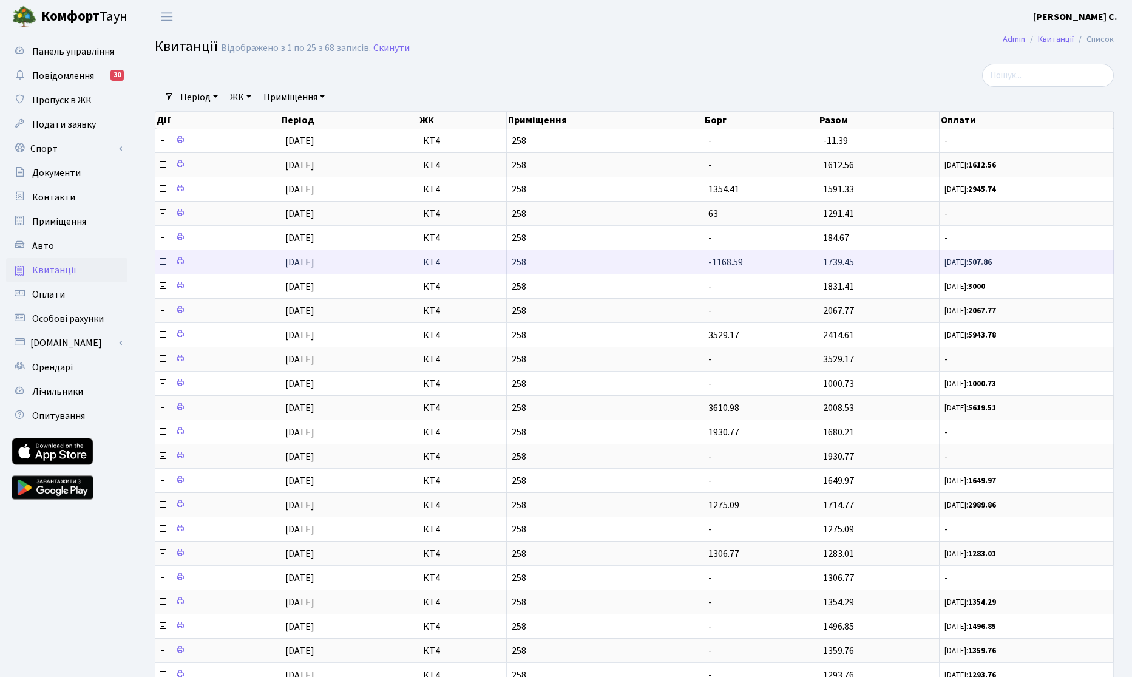
click at [165, 263] on icon at bounding box center [163, 262] width 10 height 10
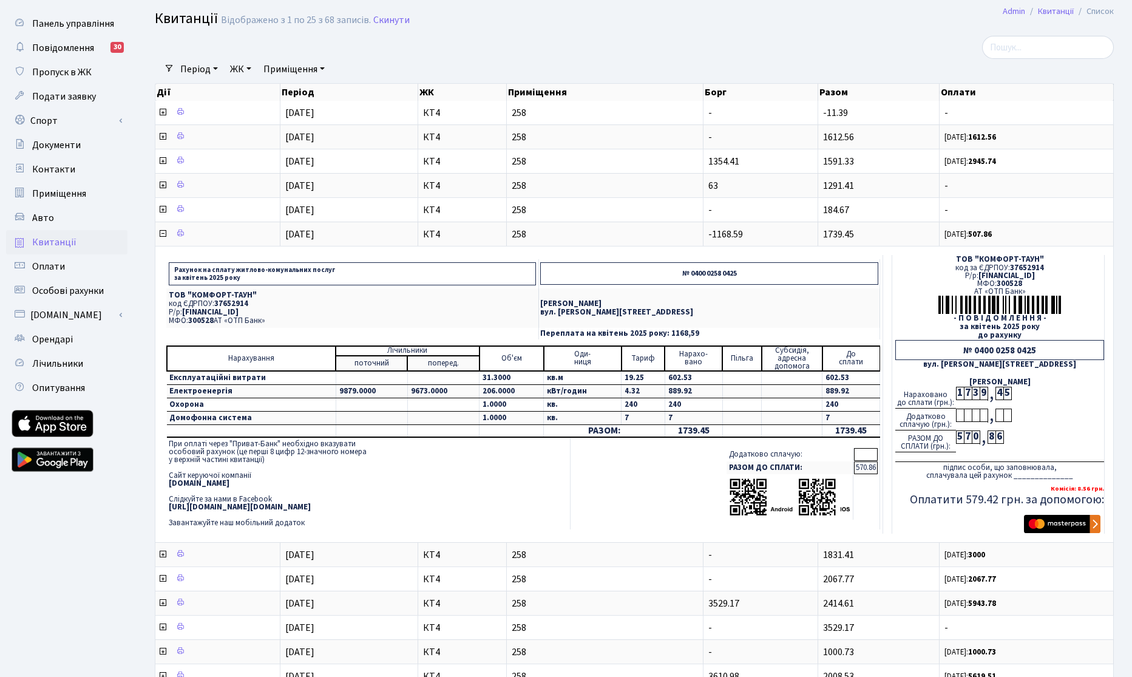
scroll to position [138, 0]
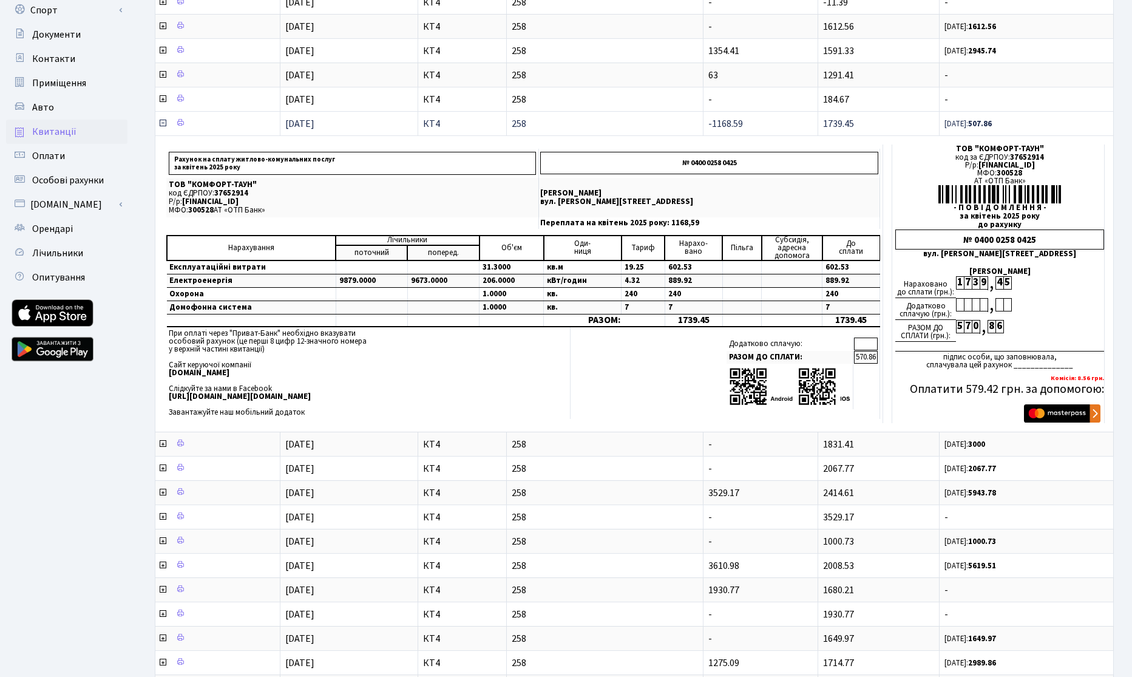
click at [164, 126] on icon at bounding box center [163, 123] width 10 height 10
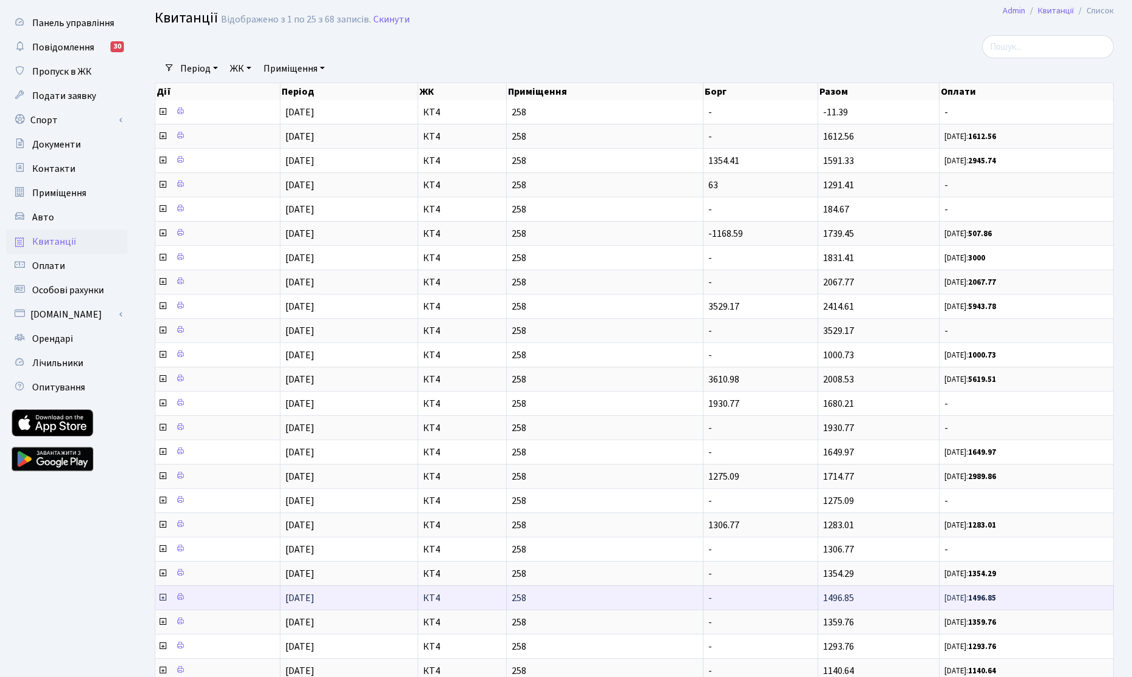
scroll to position [0, 0]
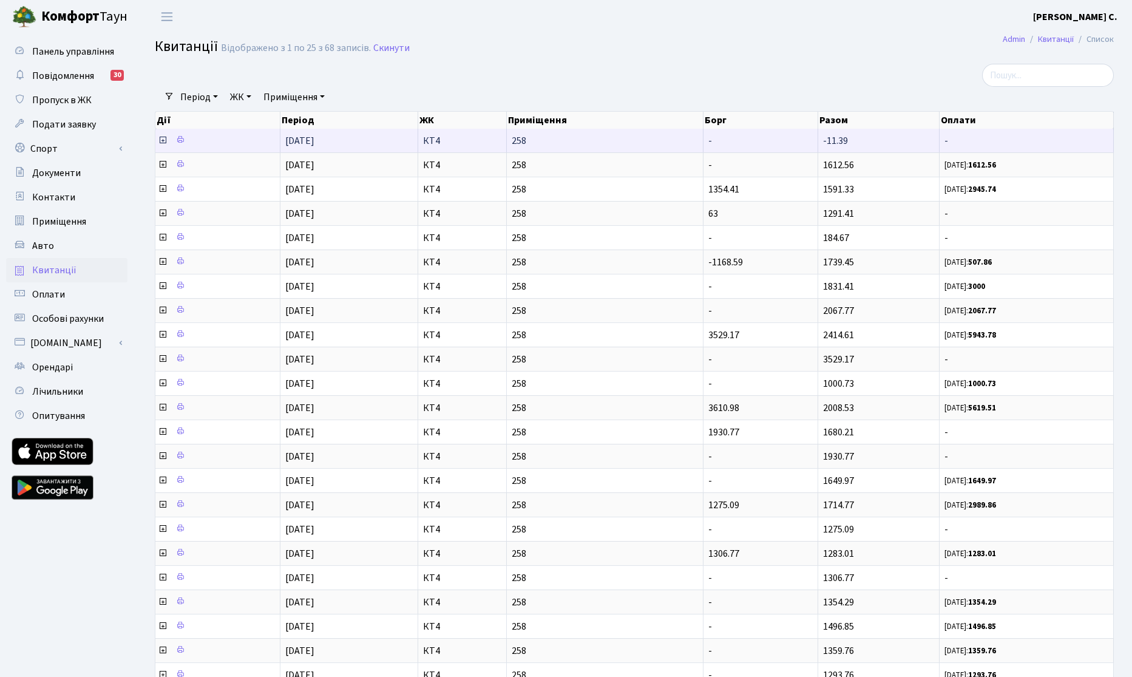
click at [166, 142] on icon at bounding box center [163, 140] width 10 height 10
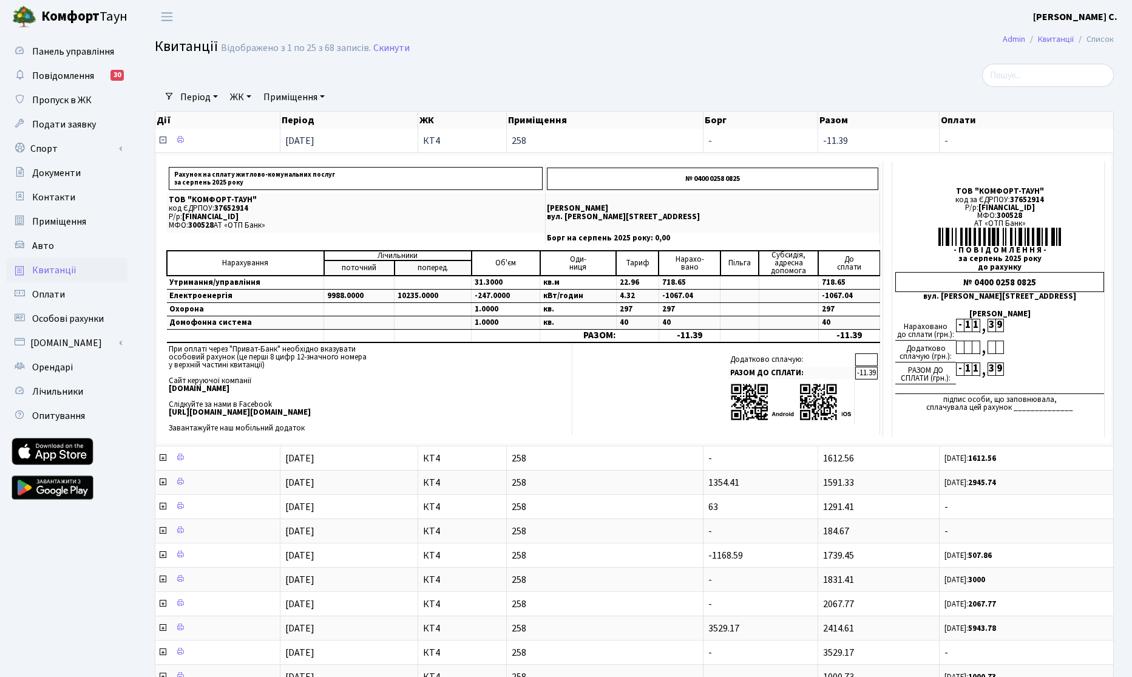
click at [159, 140] on icon at bounding box center [163, 140] width 10 height 10
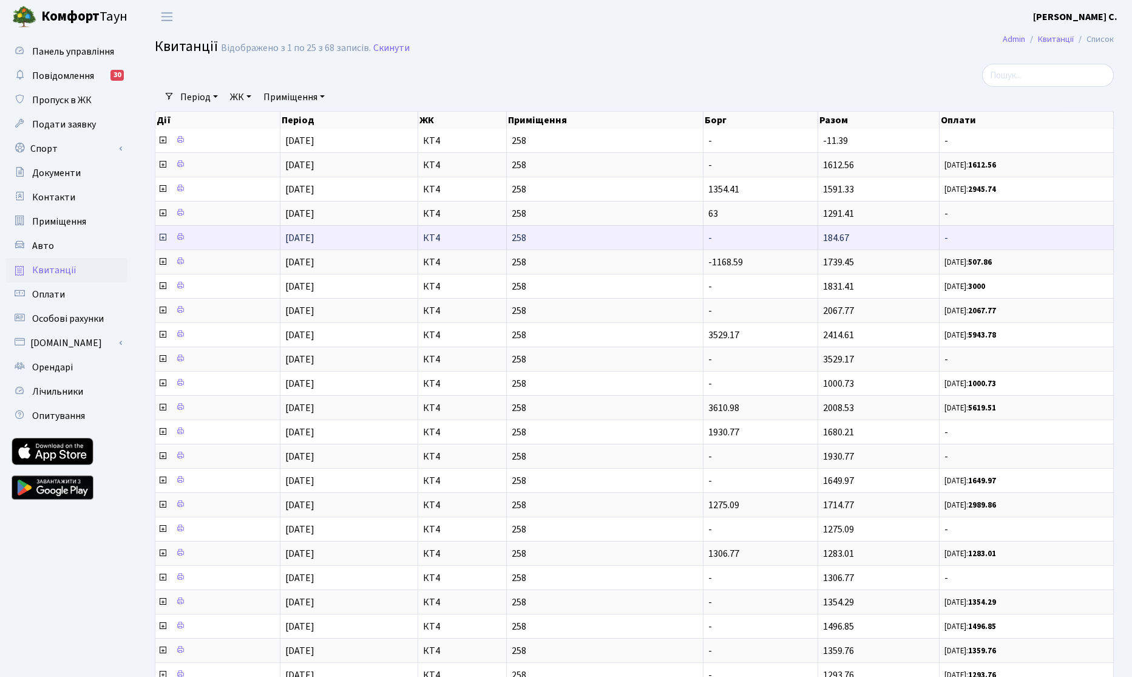
click at [164, 237] on icon at bounding box center [163, 237] width 10 height 10
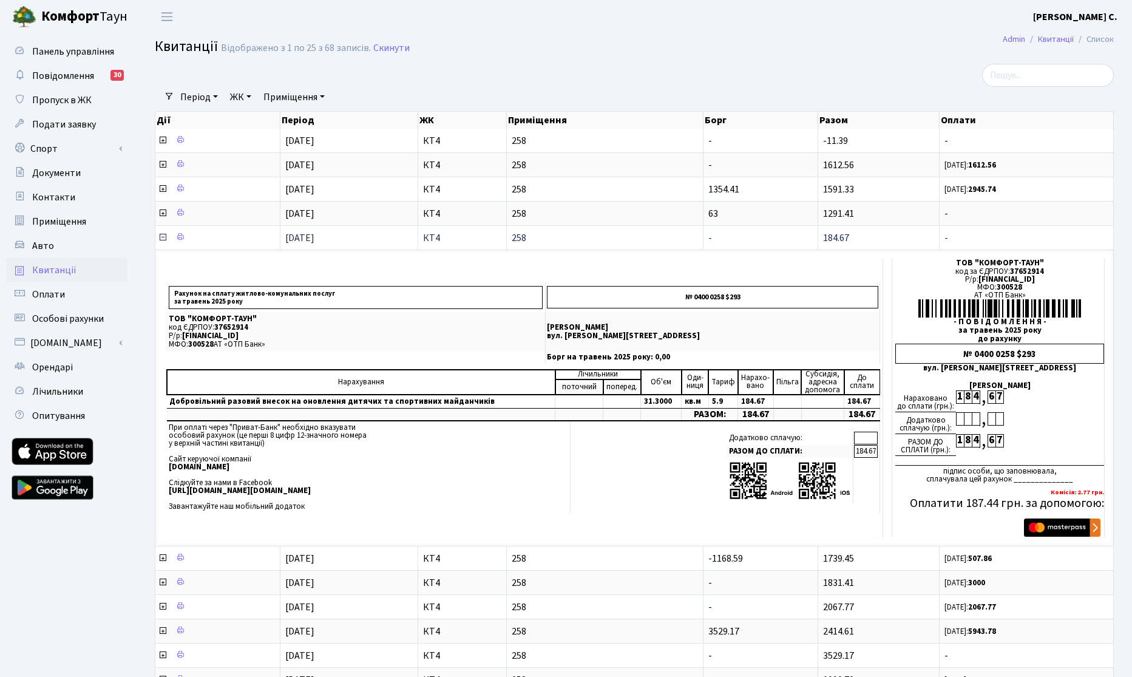
click at [164, 237] on icon at bounding box center [163, 237] width 10 height 10
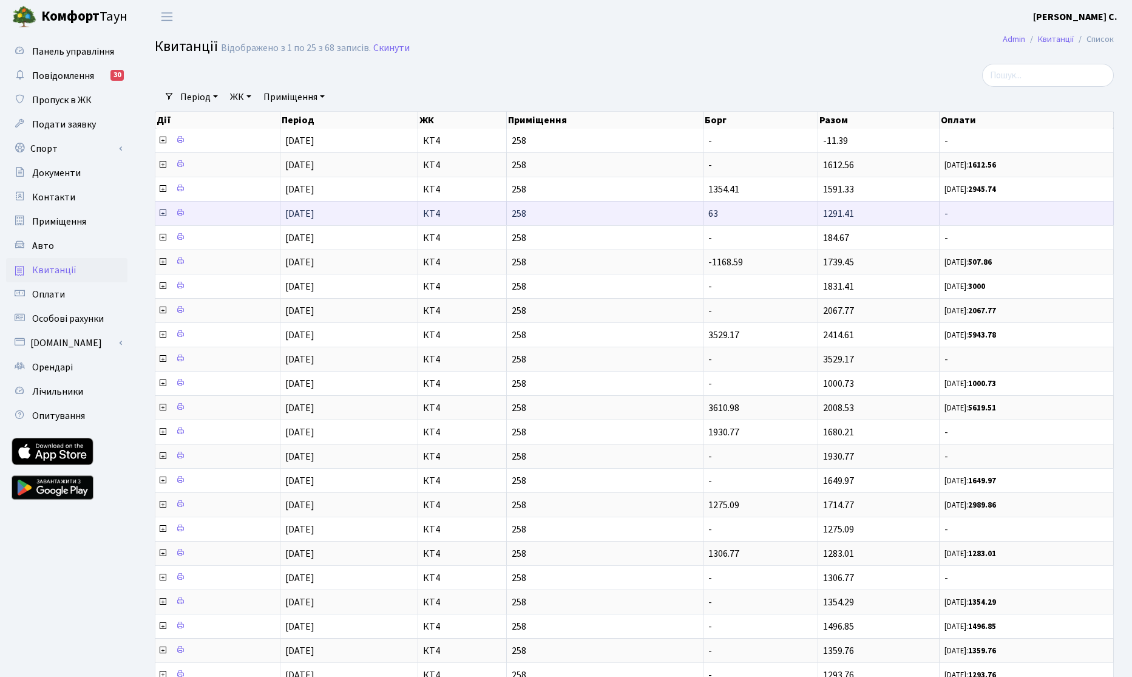
drag, startPoint x: 161, startPoint y: 220, endPoint x: 165, endPoint y: 214, distance: 7.4
click at [161, 219] on span at bounding box center [164, 213] width 12 height 13
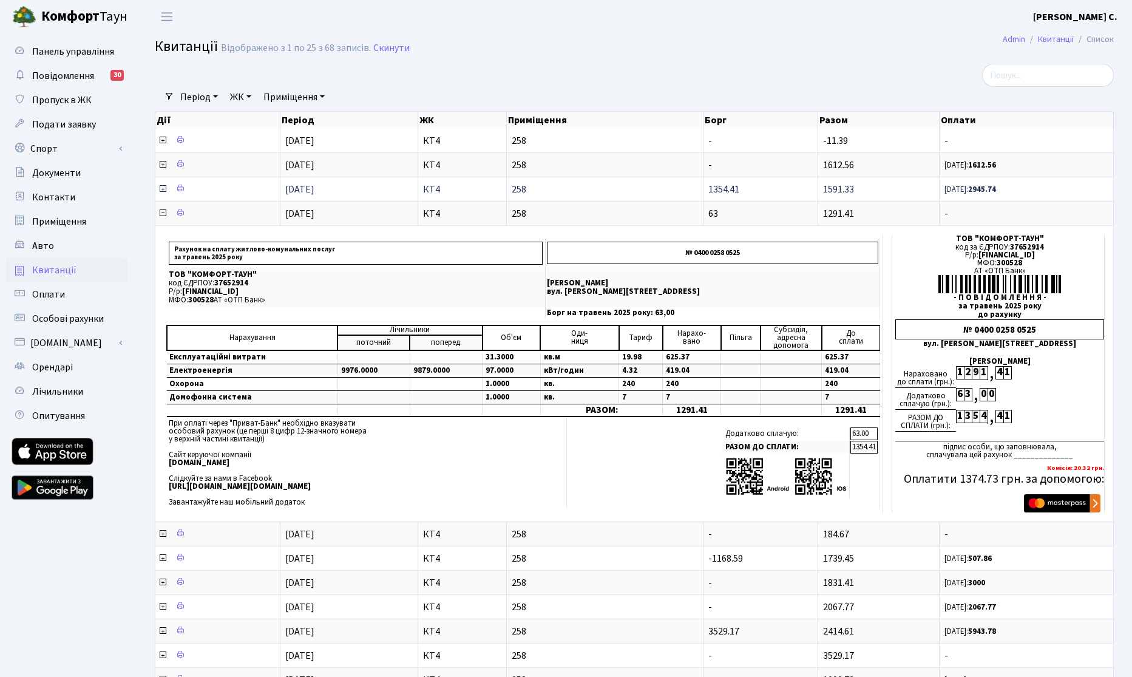
click at [163, 186] on icon at bounding box center [163, 189] width 10 height 10
